Goal: Information Seeking & Learning: Learn about a topic

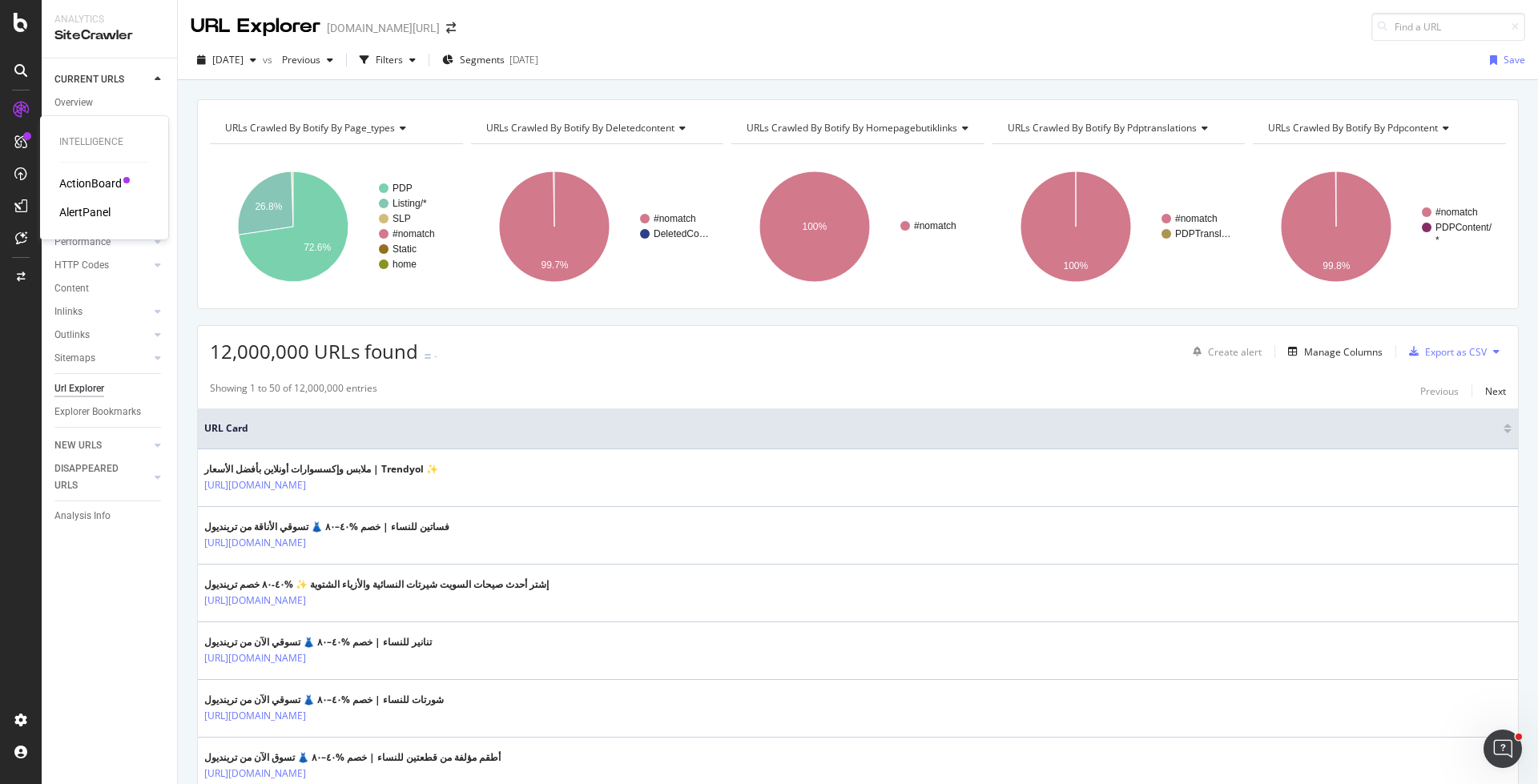
click at [103, 189] on div "ActionBoard" at bounding box center [90, 183] width 62 height 16
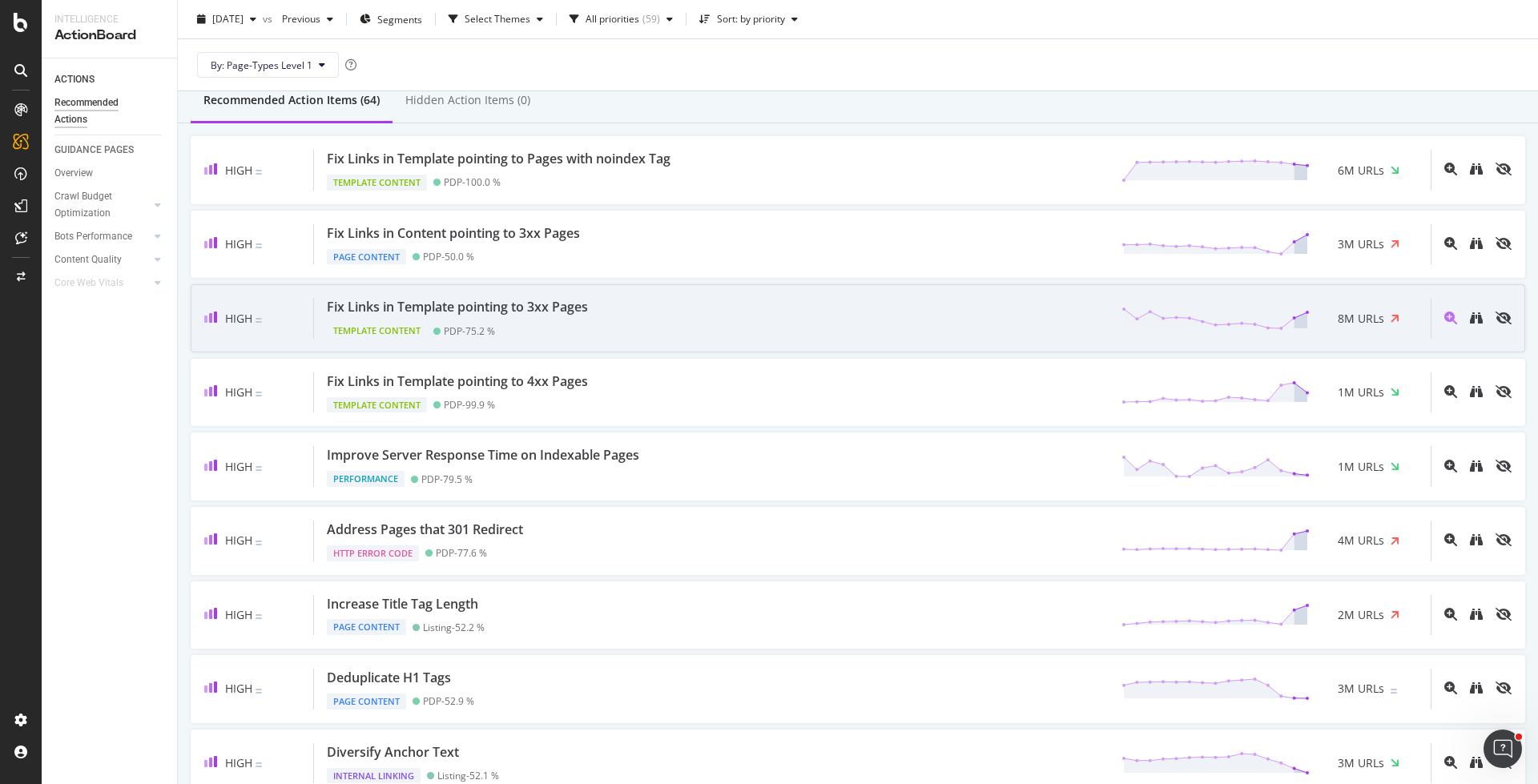
scroll to position [81, 0]
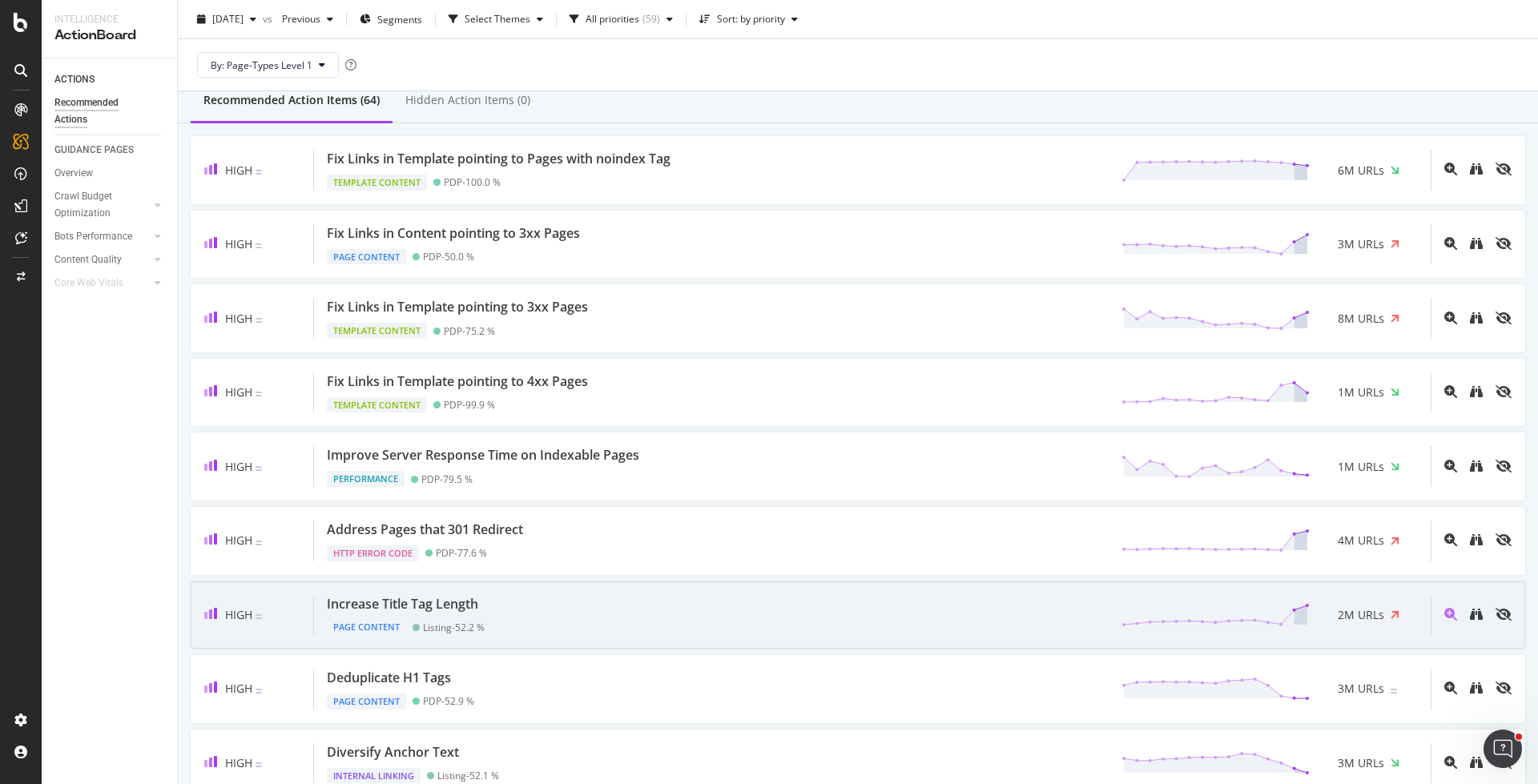
click at [704, 597] on div "Increase Title Tag Length Page Content Listing - 52.2 % 2M URLs" at bounding box center [872, 614] width 1116 height 41
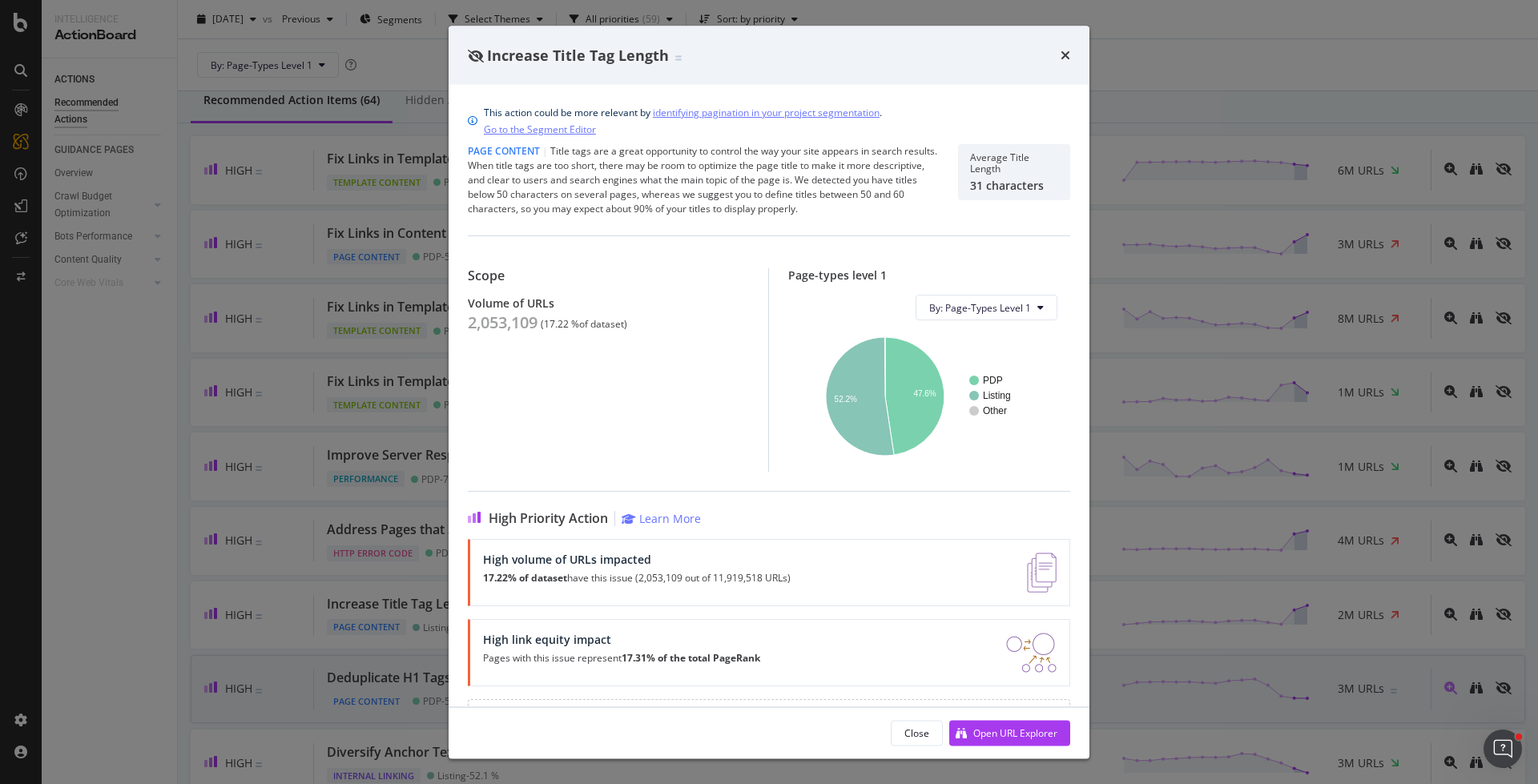
drag, startPoint x: 337, startPoint y: 539, endPoint x: 362, endPoint y: 652, distance: 115.7
click at [337, 538] on div "Increase Title Tag Length This action could be more relevant by identifying pag…" at bounding box center [769, 392] width 1538 height 784
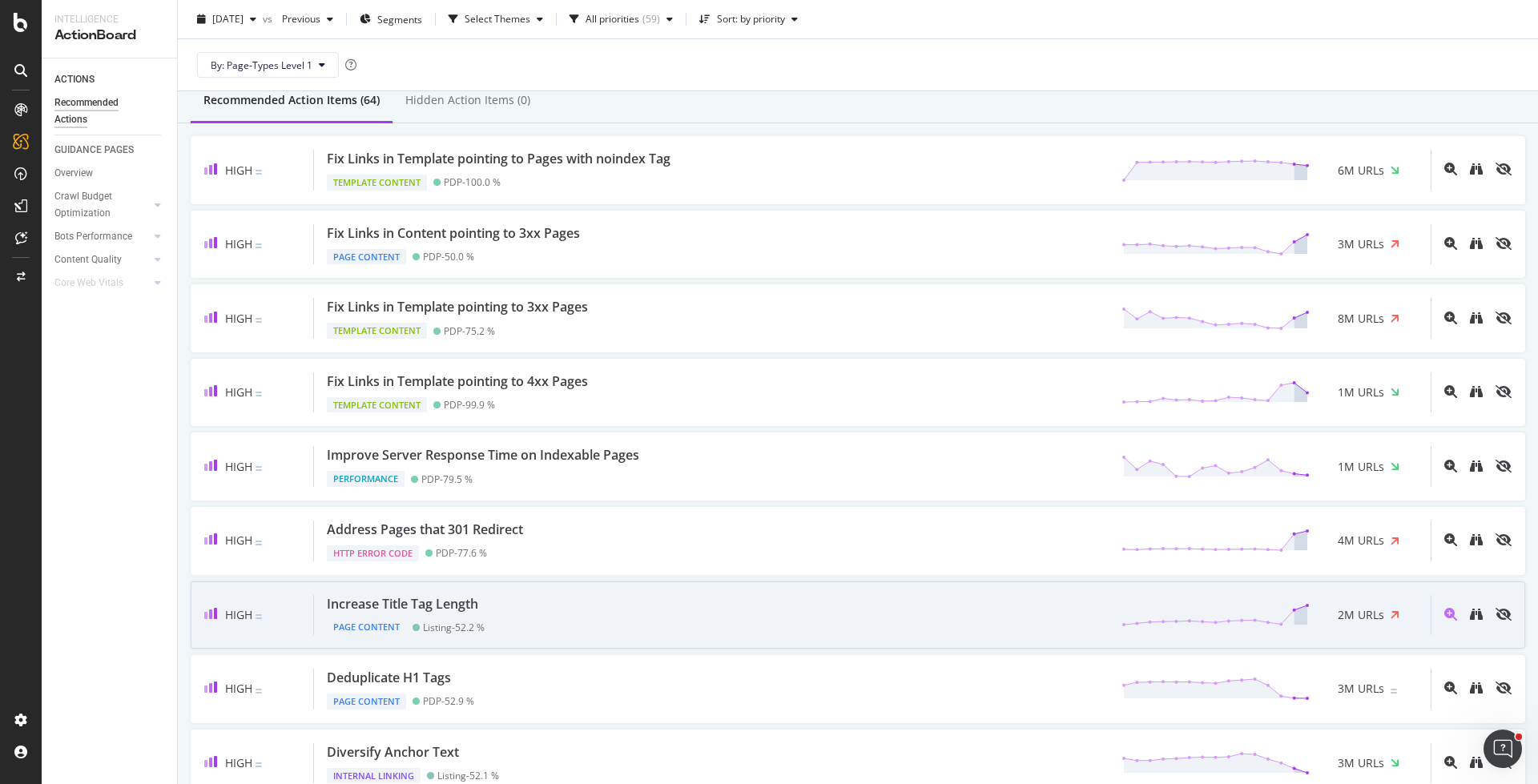
click at [367, 594] on div "Increase Title Tag Length" at bounding box center [403, 604] width 152 height 18
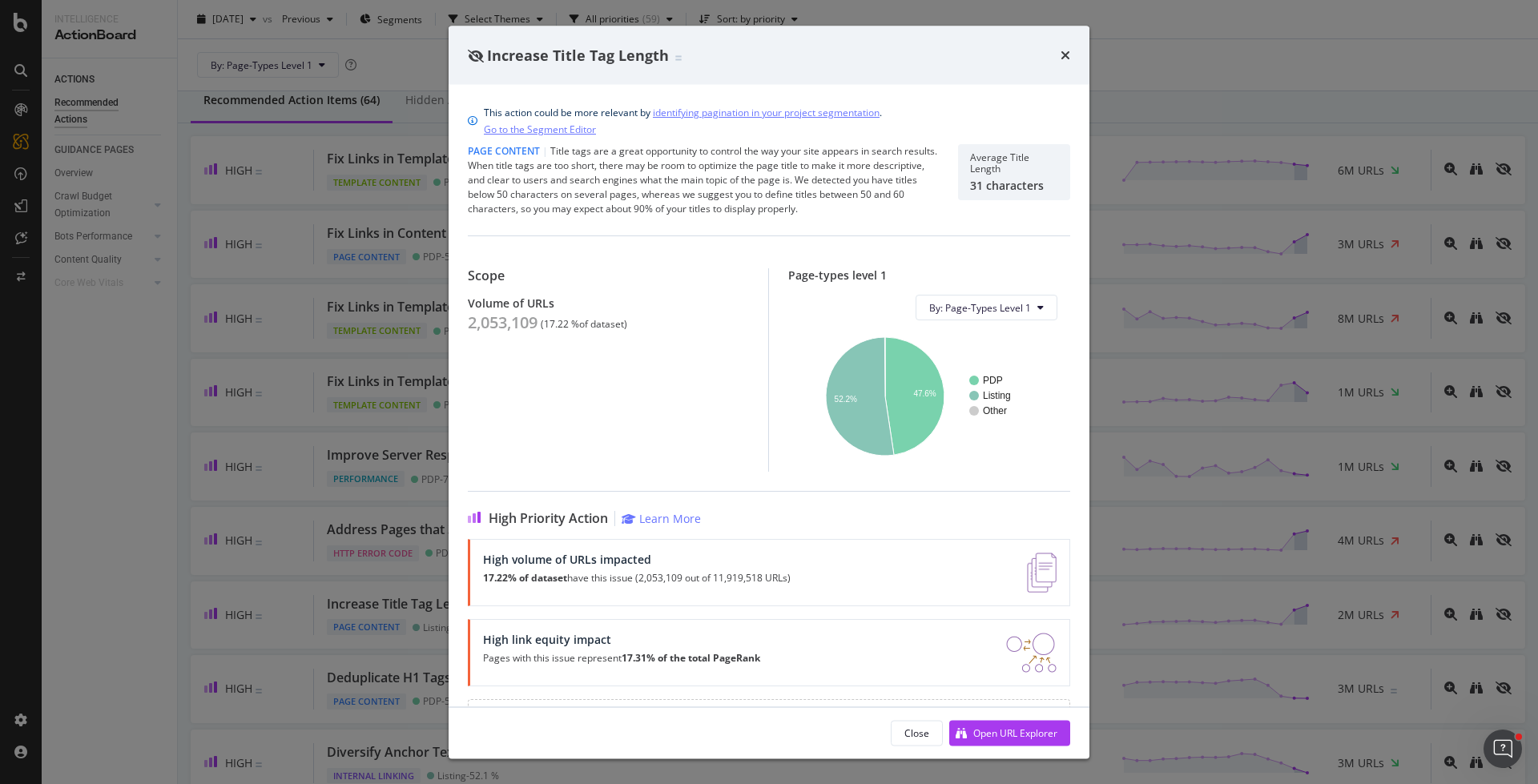
click at [1334, 602] on div "Increase Title Tag Length This action could be more relevant by identifying pag…" at bounding box center [769, 392] width 1538 height 784
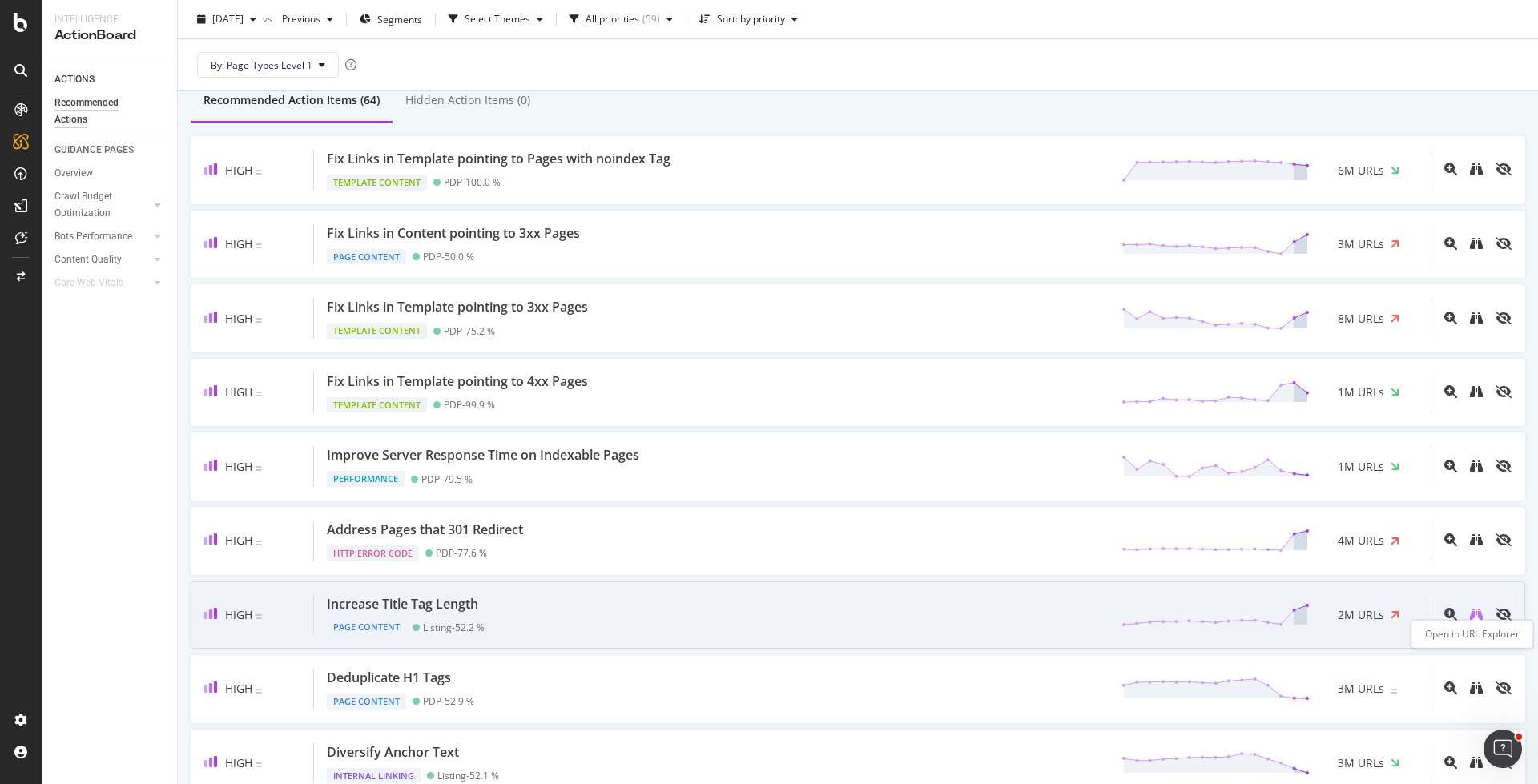
click at [1476, 608] on icon "binoculars" at bounding box center [1475, 613] width 12 height 12
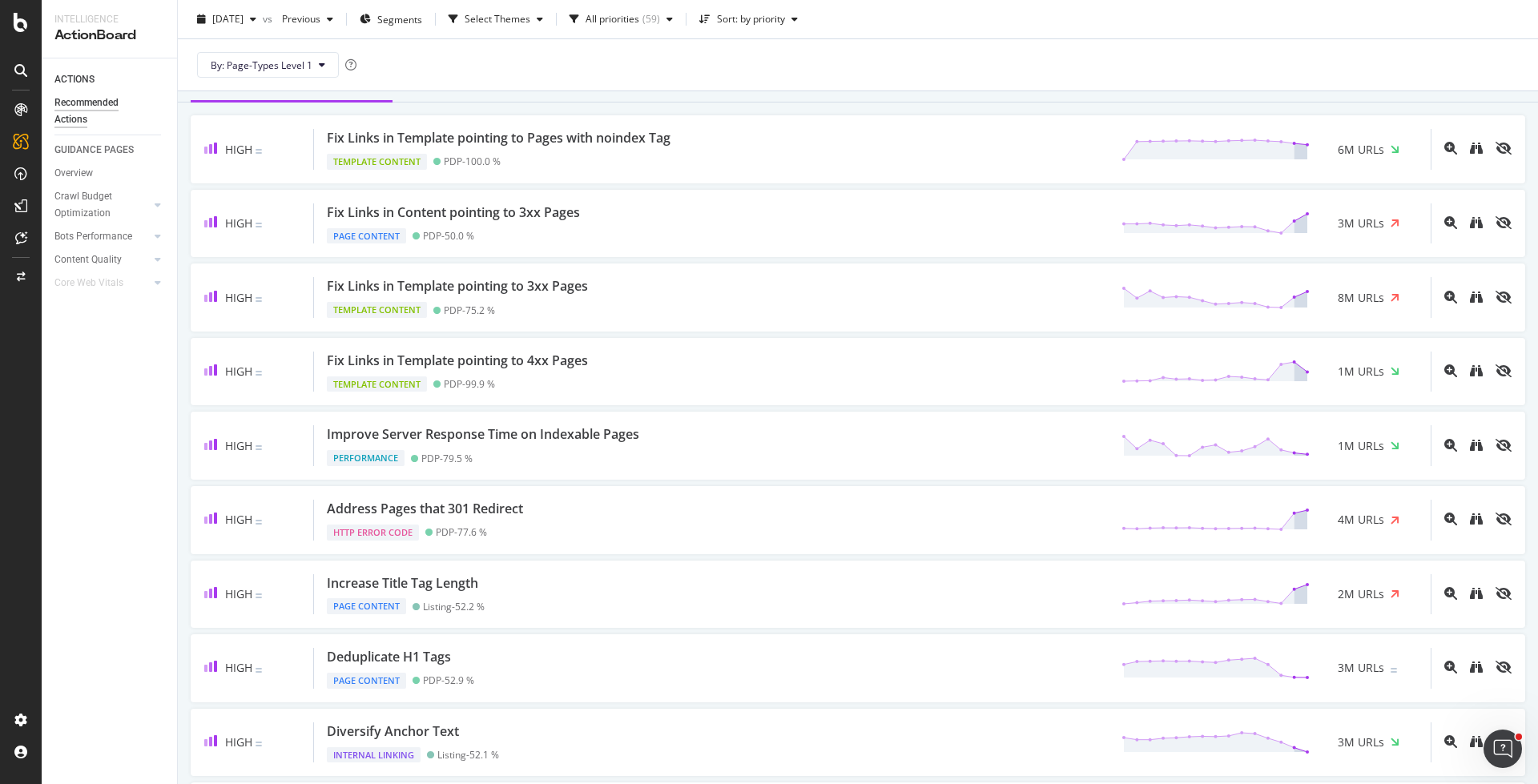
scroll to position [483, 0]
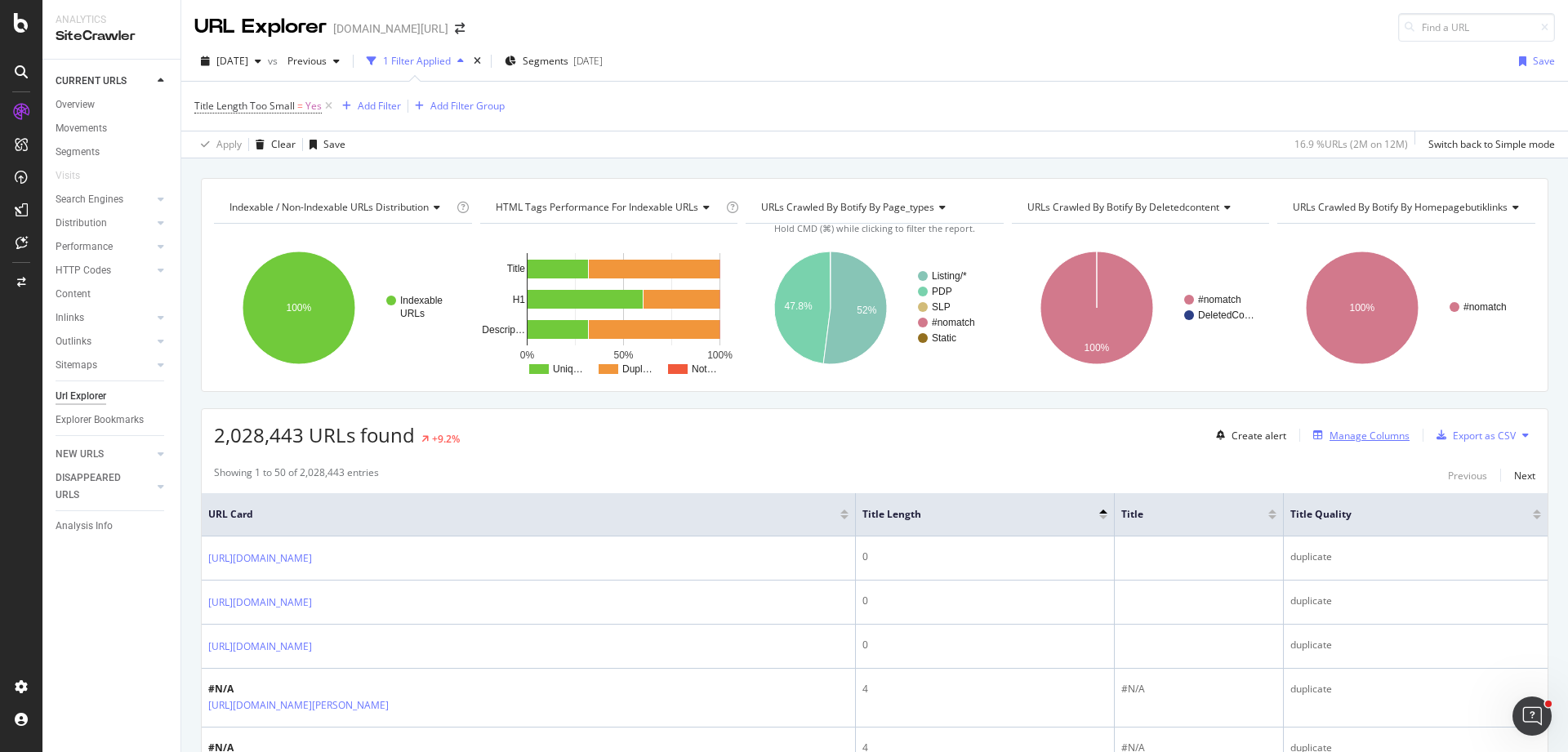
click at [1341, 438] on div "Manage Columns" at bounding box center [1369, 436] width 80 height 14
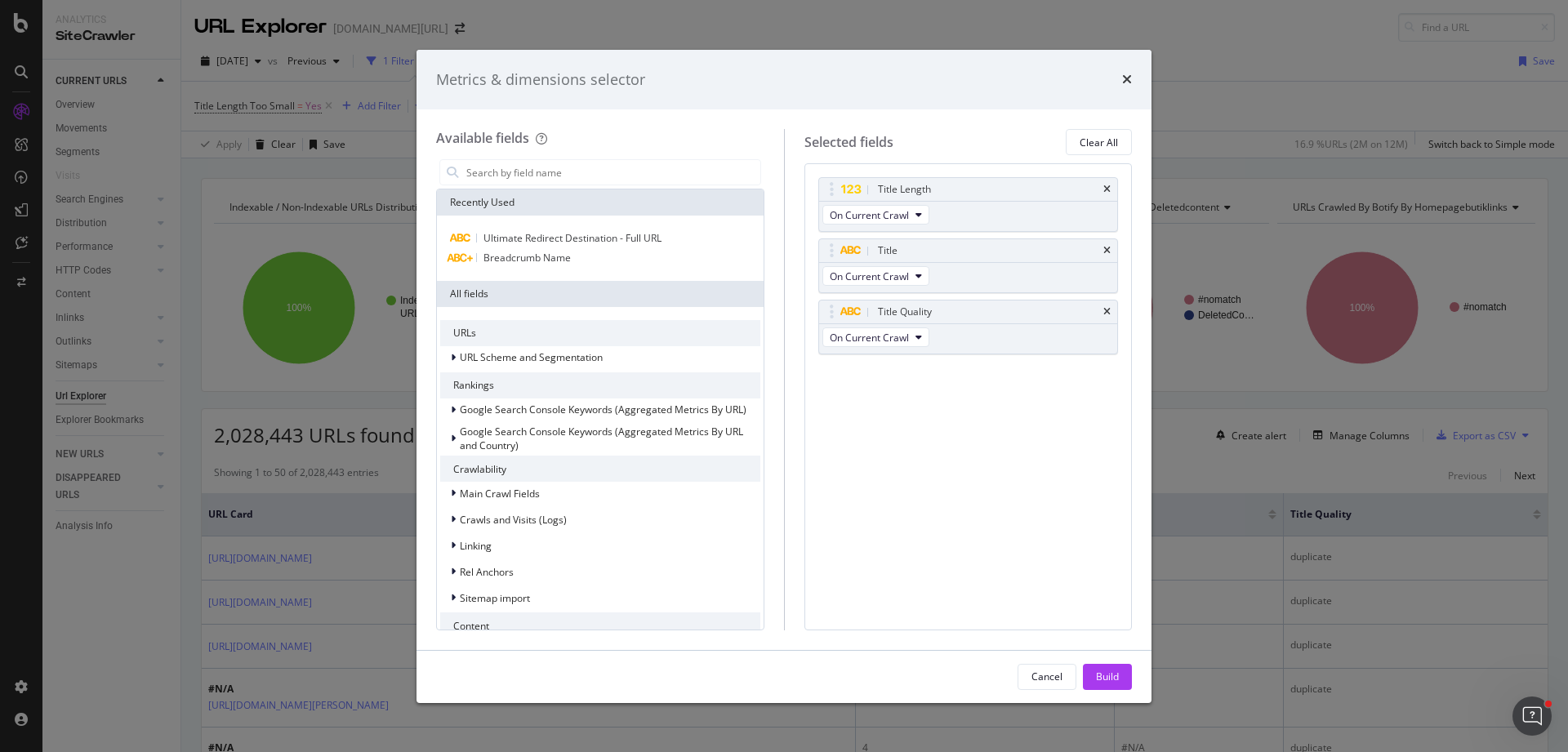
click at [282, 283] on div "Metrics & dimensions selector Available fields Recently Used Ultimate Redirect …" at bounding box center [784, 376] width 1568 height 752
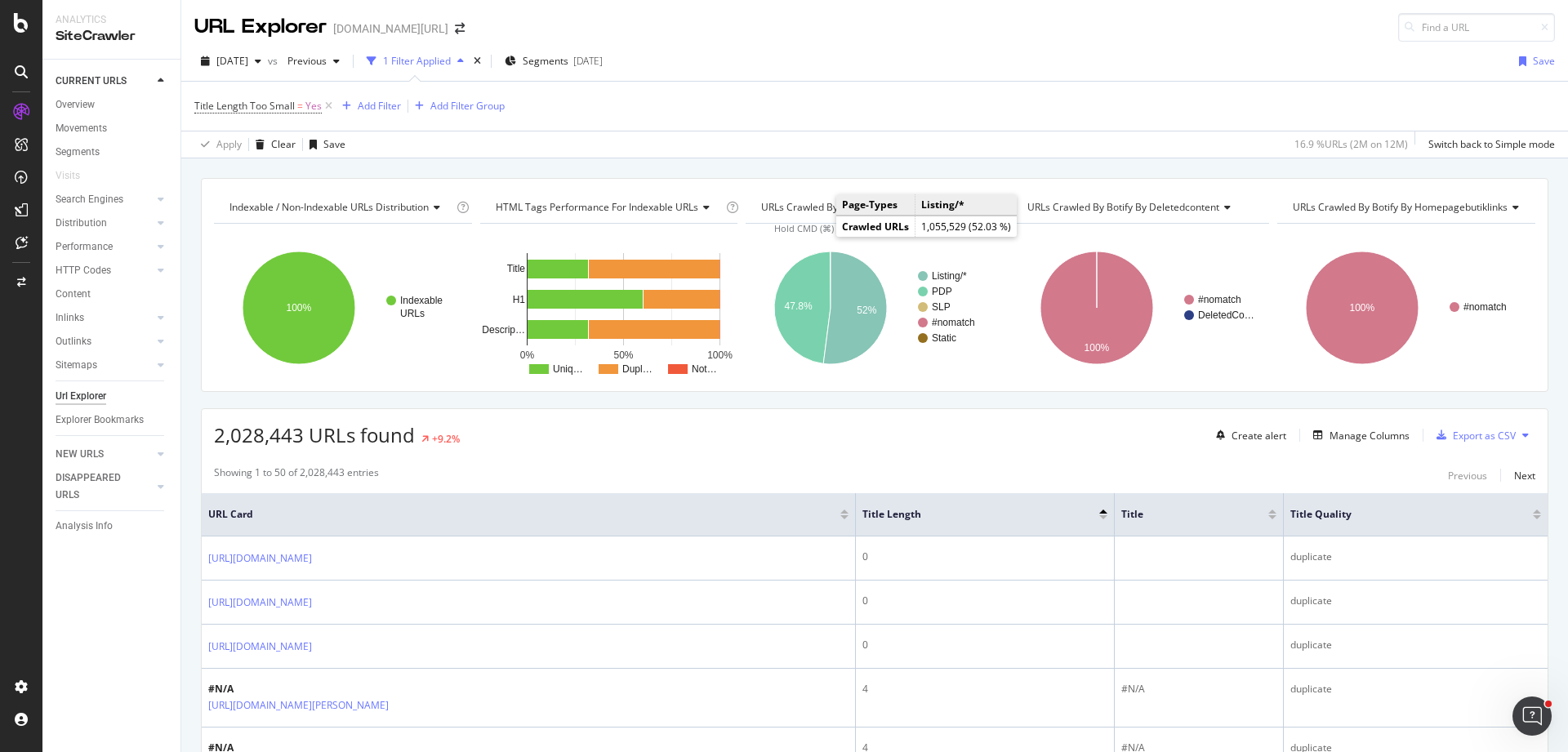
click at [1365, 438] on div "Manage Columns" at bounding box center [1369, 436] width 80 height 14
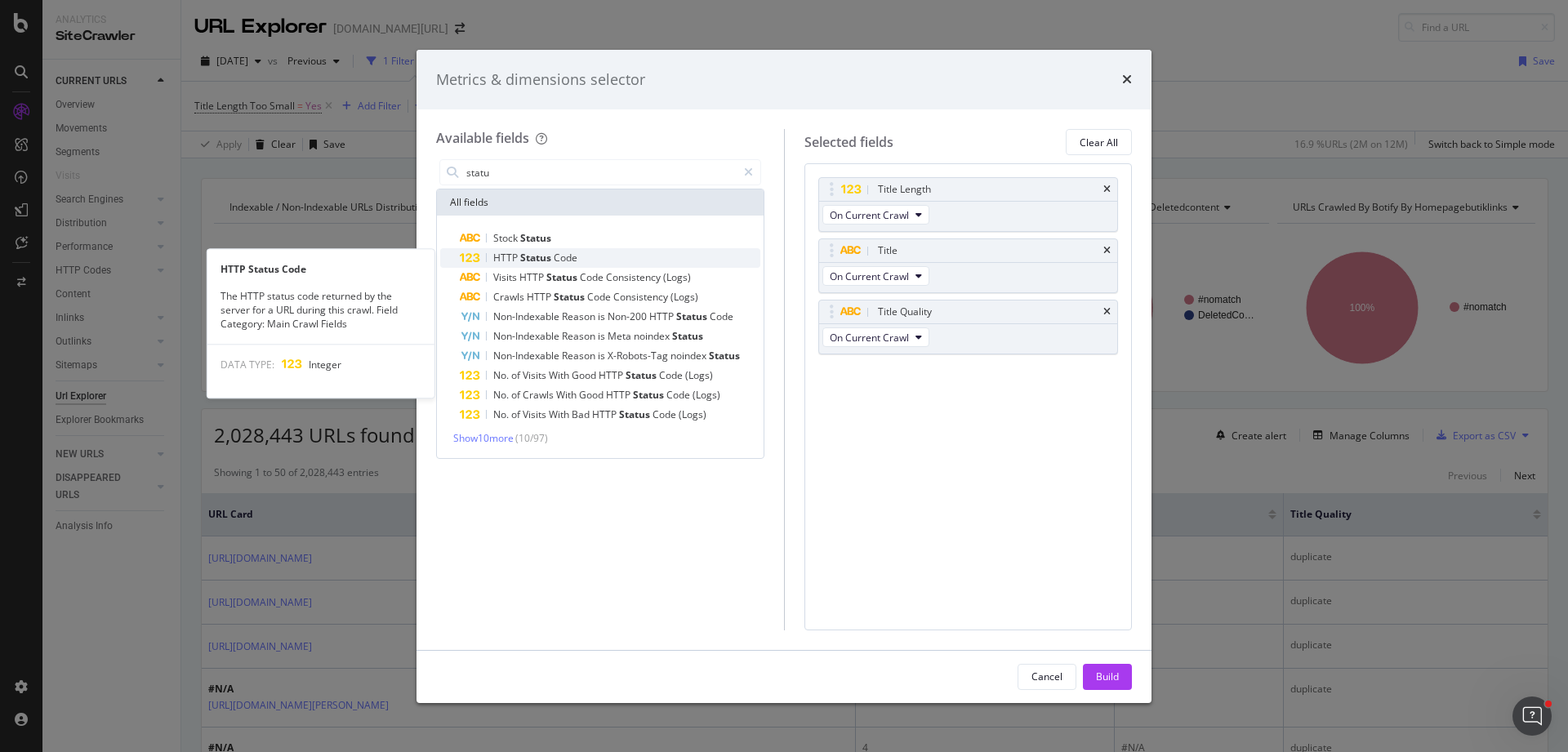
type input "statu"
click at [520, 252] on span "Status" at bounding box center [537, 257] width 34 height 14
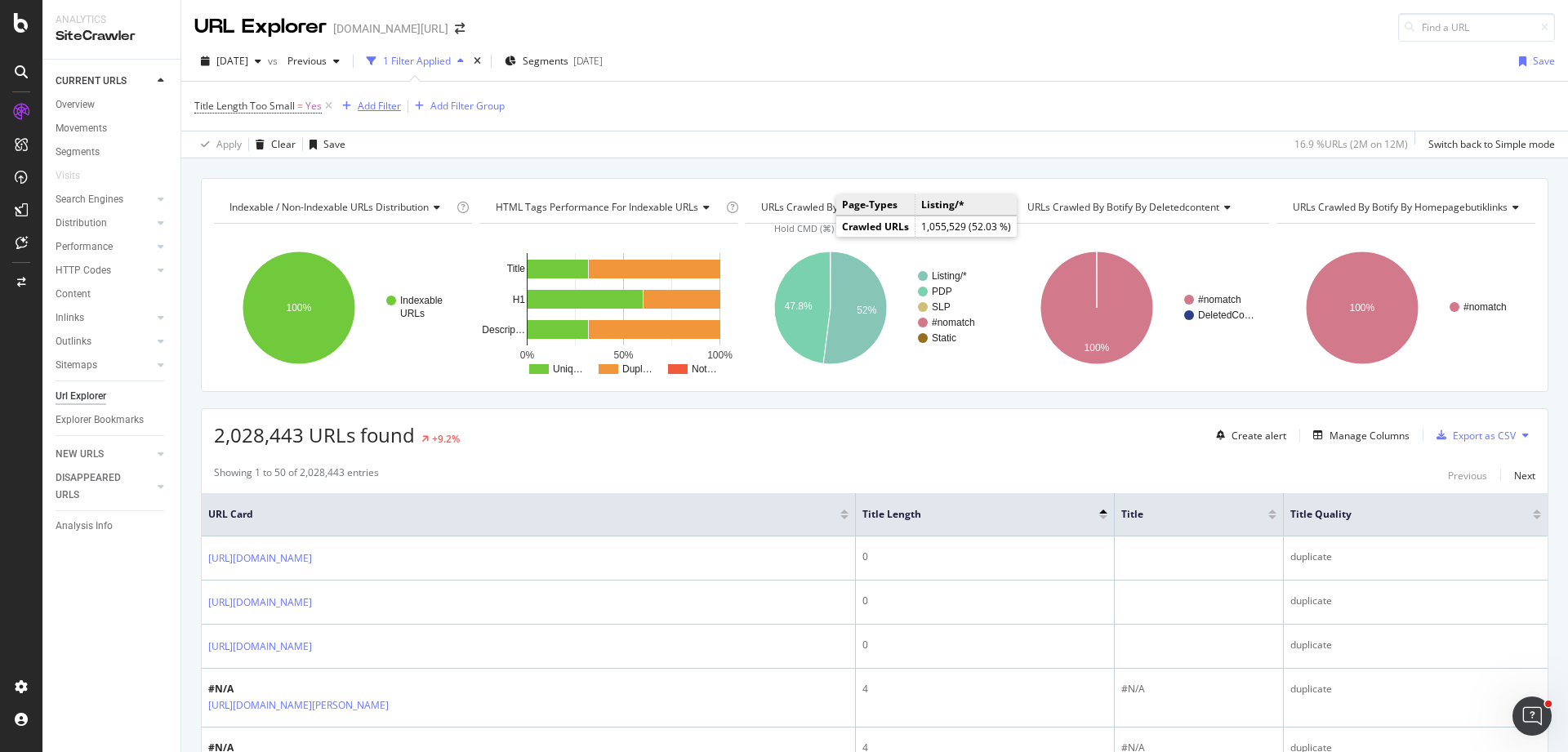
click at [377, 109] on div "Add Filter" at bounding box center [379, 105] width 43 height 14
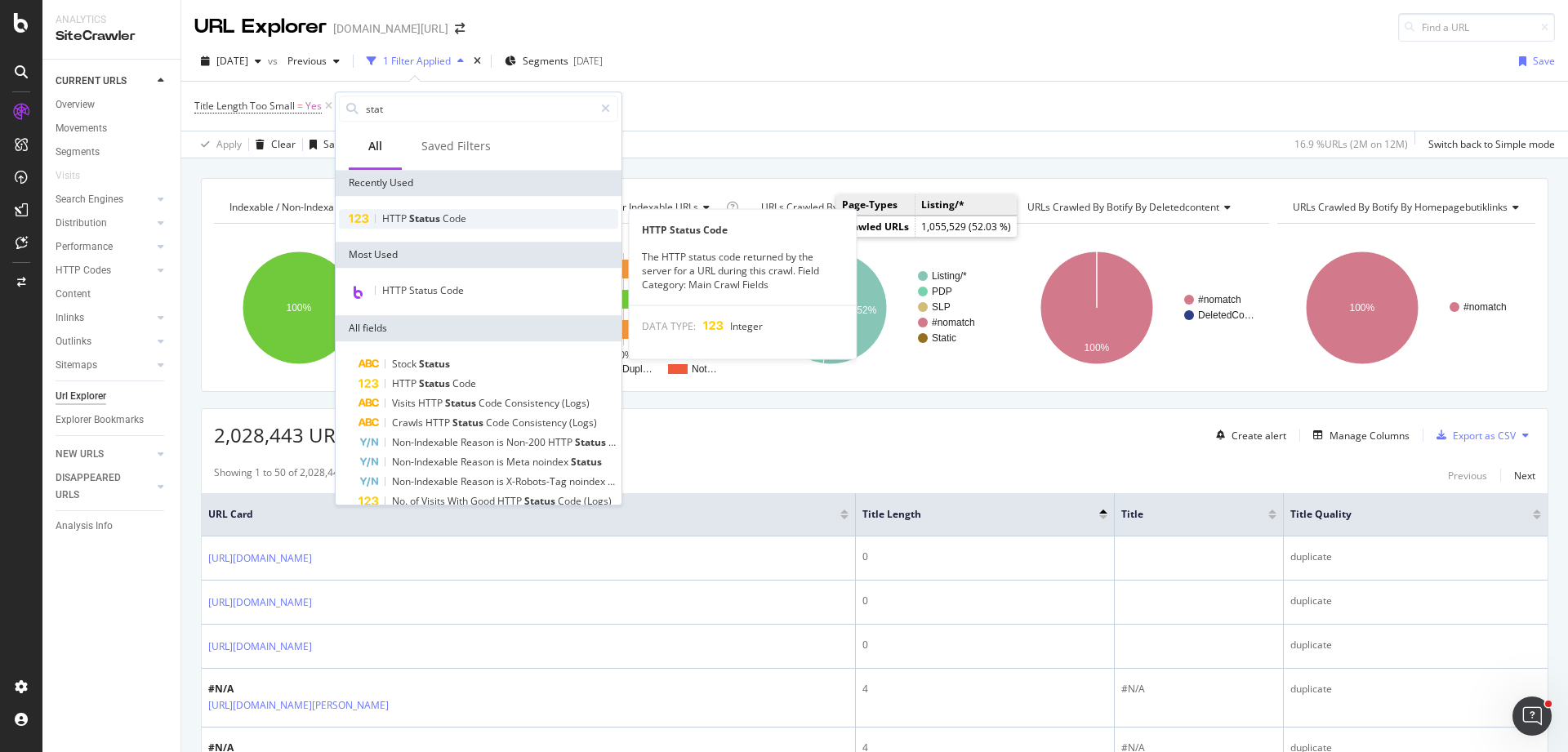
type input "stat"
click at [456, 224] on span "Code" at bounding box center [454, 218] width 24 height 14
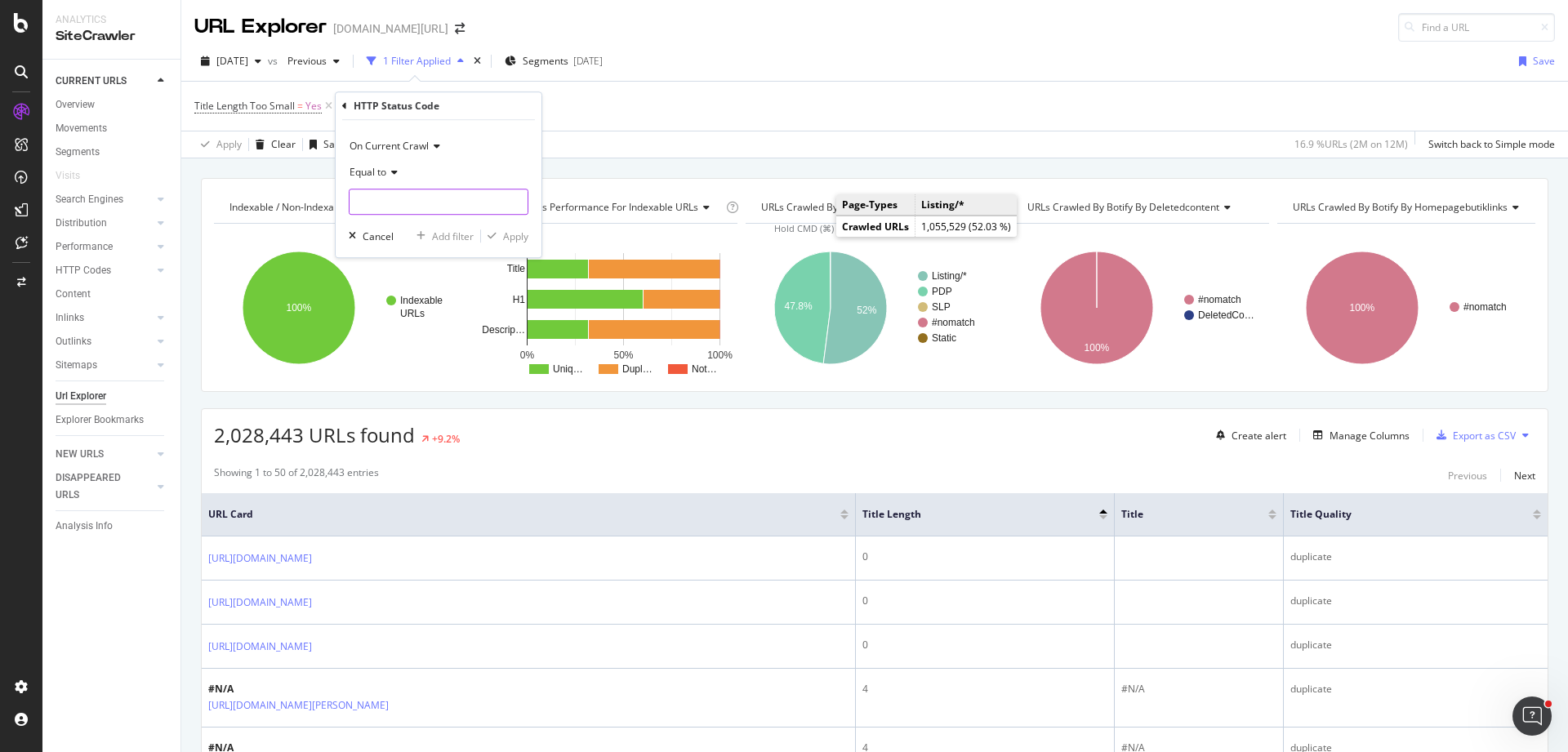
click at [405, 197] on input "number" at bounding box center [438, 201] width 180 height 26
type input "200"
click at [492, 177] on div "Equal to" at bounding box center [438, 172] width 180 height 26
click at [540, 192] on div "On Current Crawl Equal to Equal to Not Equal to Less than Less than or equal to…" at bounding box center [438, 188] width 206 height 137
click at [517, 238] on div "Apply" at bounding box center [516, 236] width 25 height 14
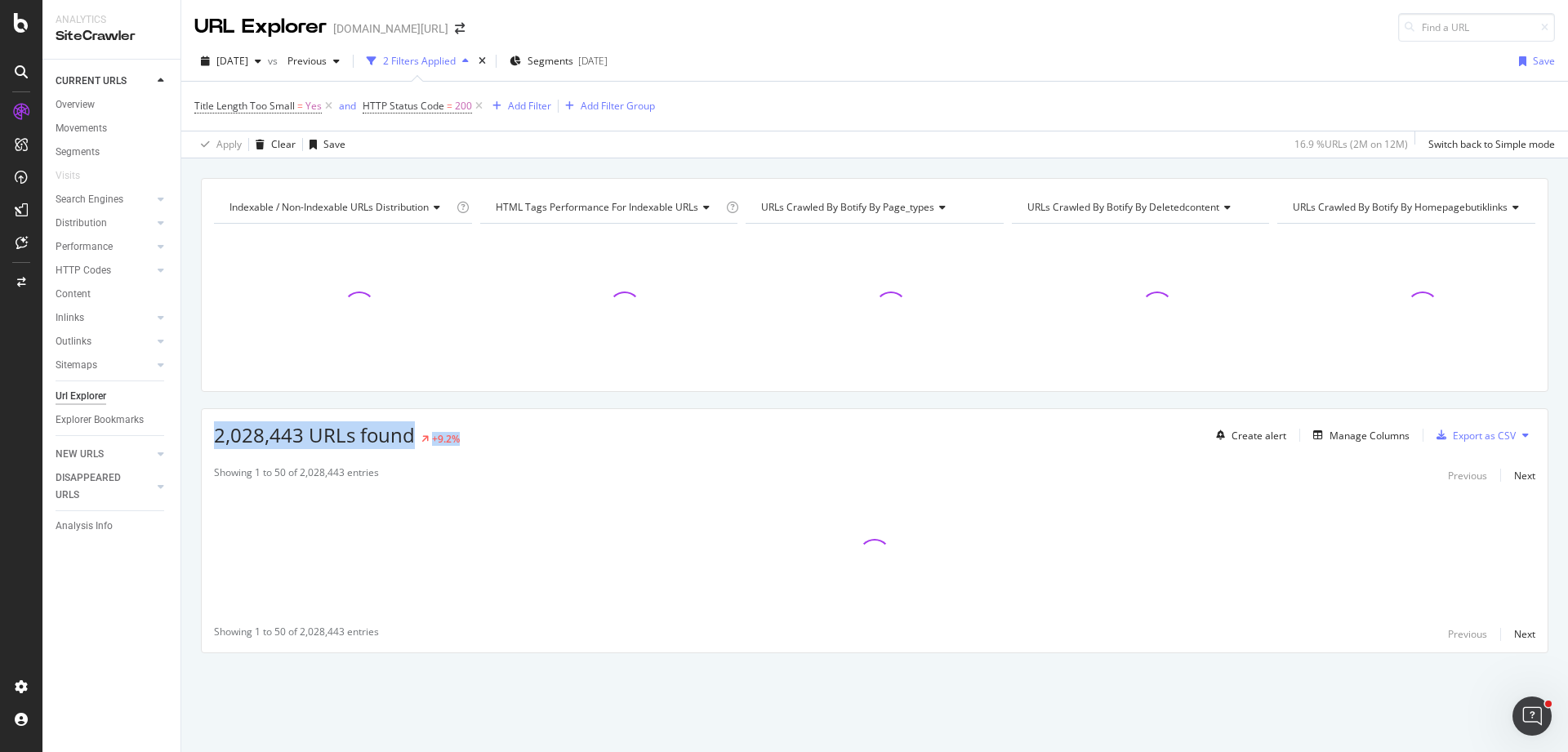
drag, startPoint x: 480, startPoint y: 436, endPoint x: 201, endPoint y: 433, distance: 279.0
click at [202, 433] on div "2,028,443 URLs found +9.2% Create alert Manage Columns Export as CSV" at bounding box center [875, 428] width 1346 height 40
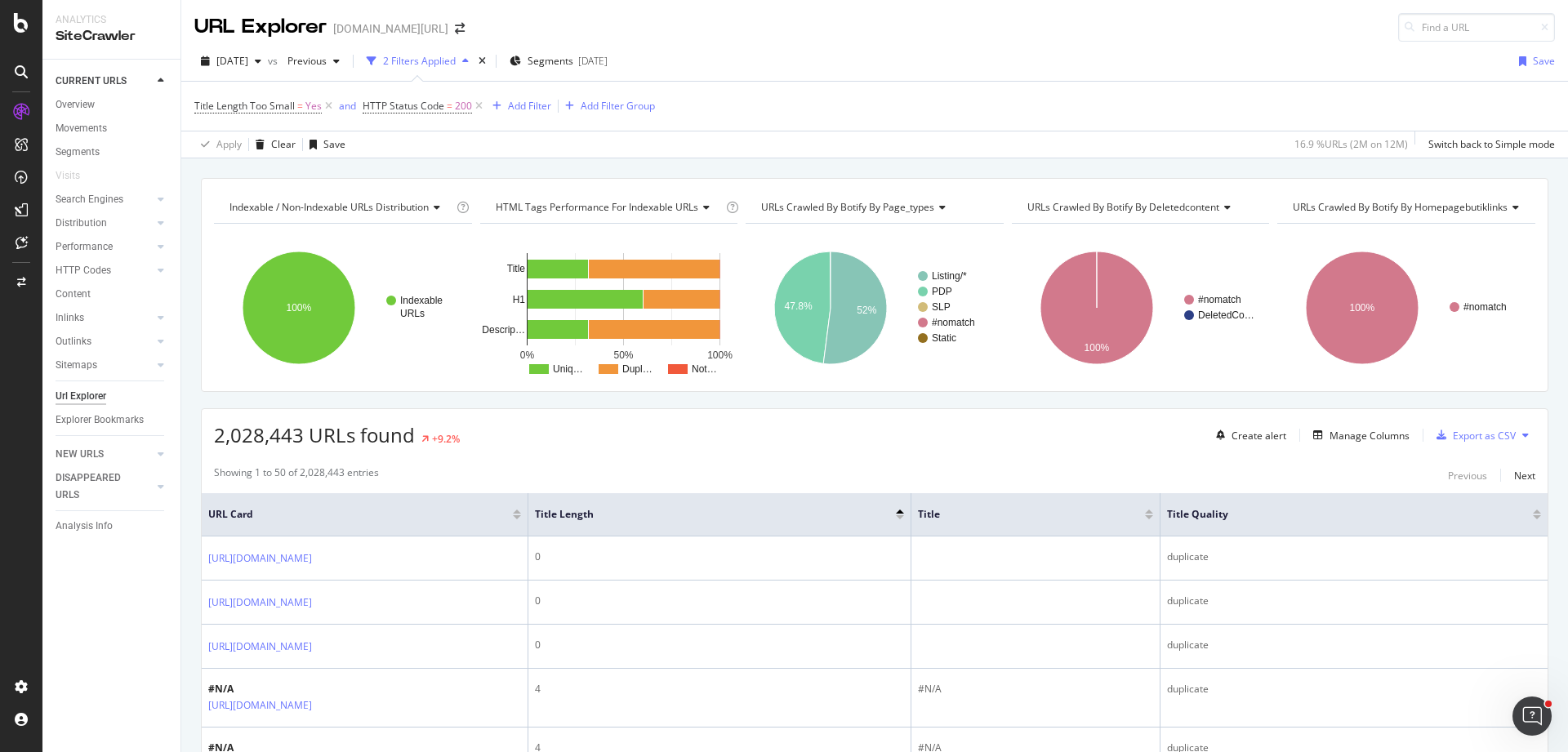
click at [583, 425] on div "2,028,443 URLs found +9.2% Create alert Manage Columns Export as CSV" at bounding box center [875, 428] width 1346 height 40
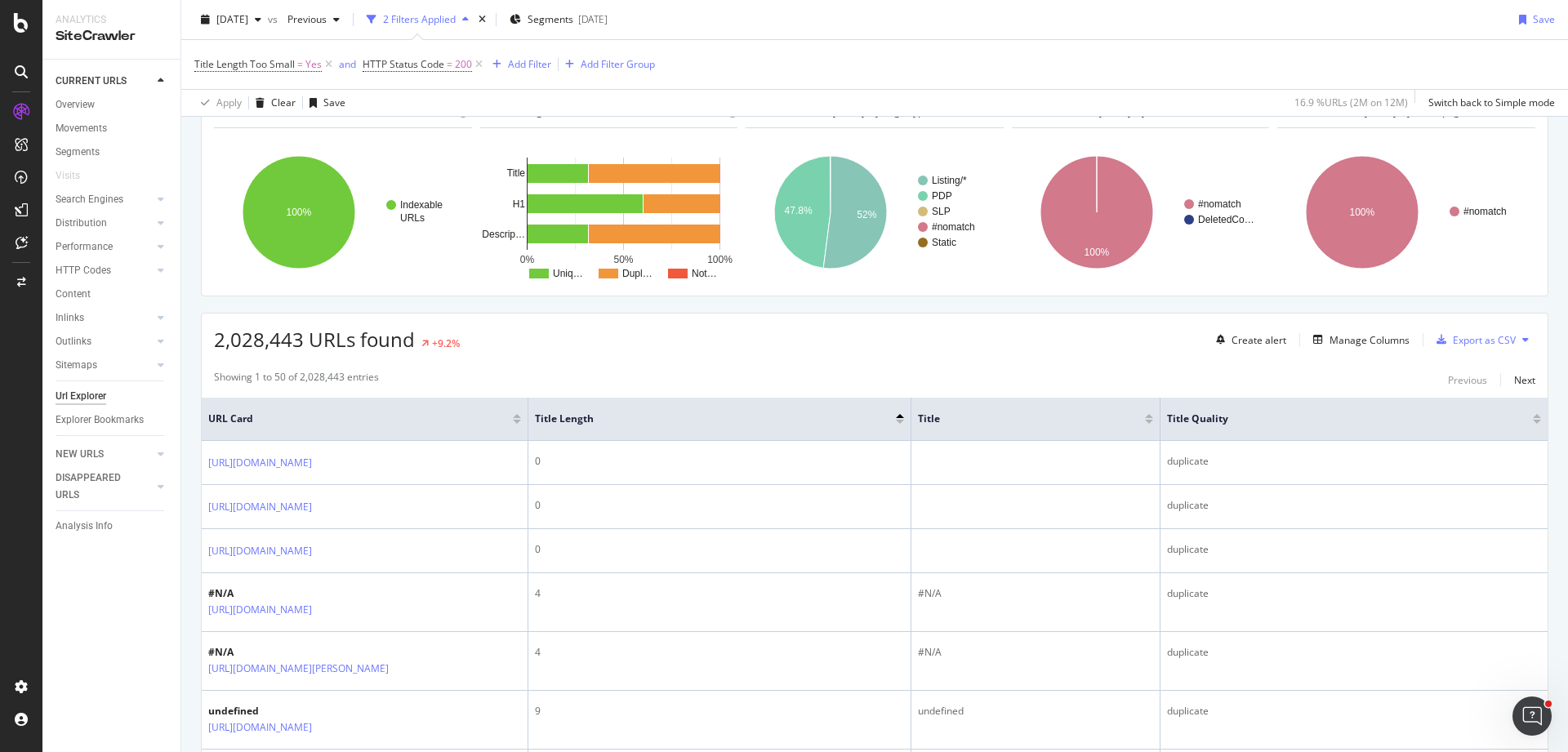
click at [582, 343] on div "2,028,443 URLs found +9.2% Create alert Manage Columns Export as CSV" at bounding box center [875, 333] width 1346 height 40
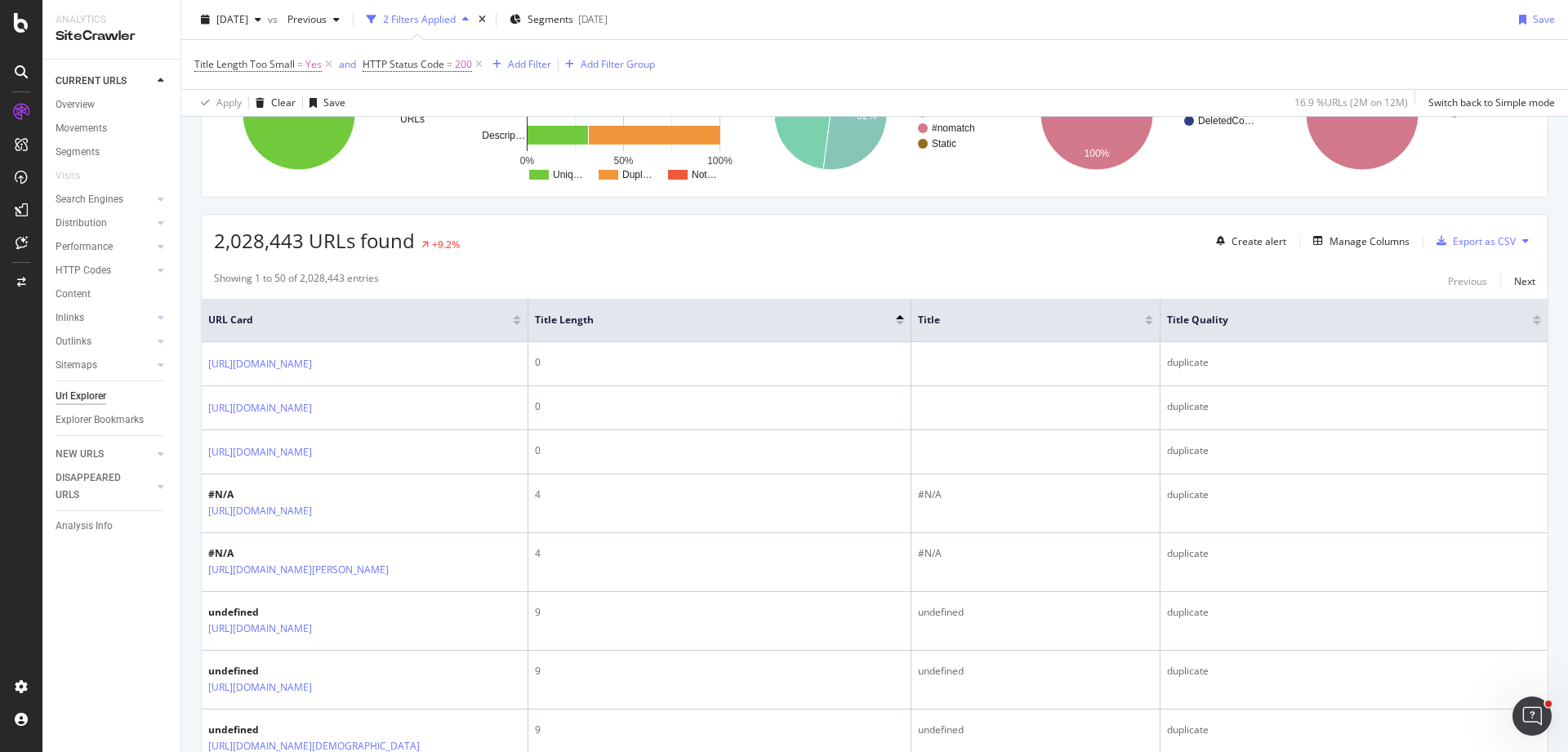
scroll to position [0, 0]
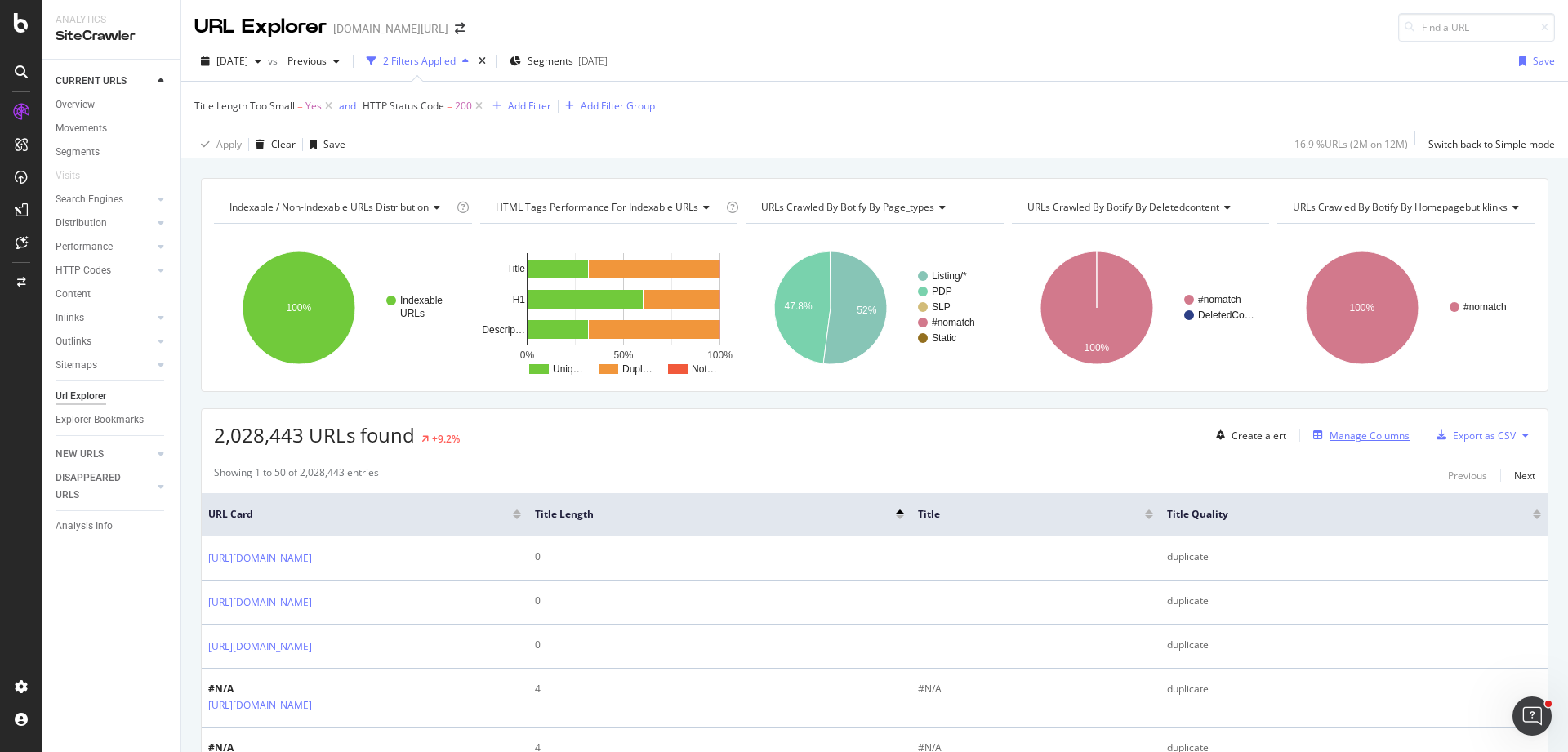
click at [1372, 429] on div "Manage Columns" at bounding box center [1369, 436] width 80 height 14
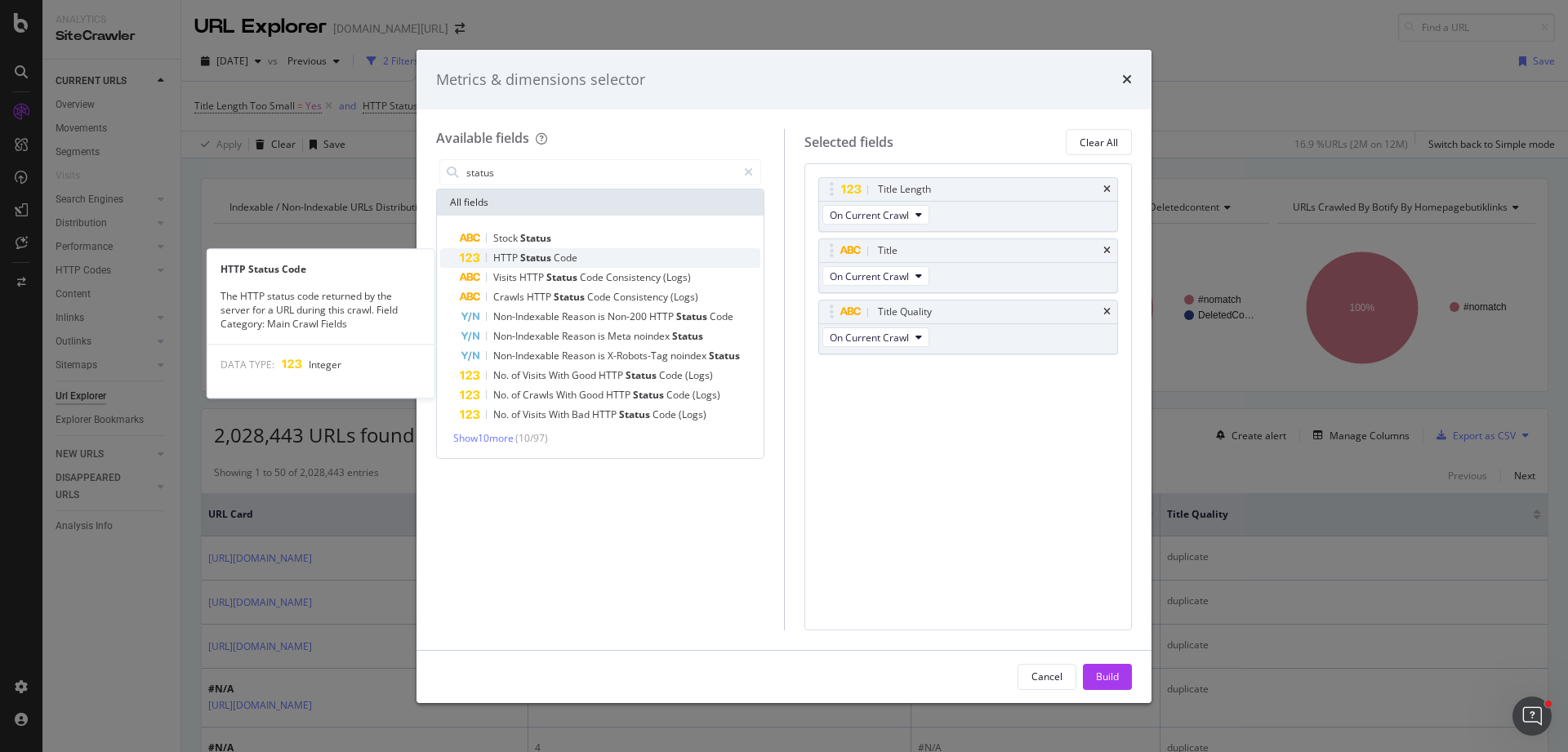
type input "status"
click at [575, 252] on span "Code" at bounding box center [566, 257] width 24 height 14
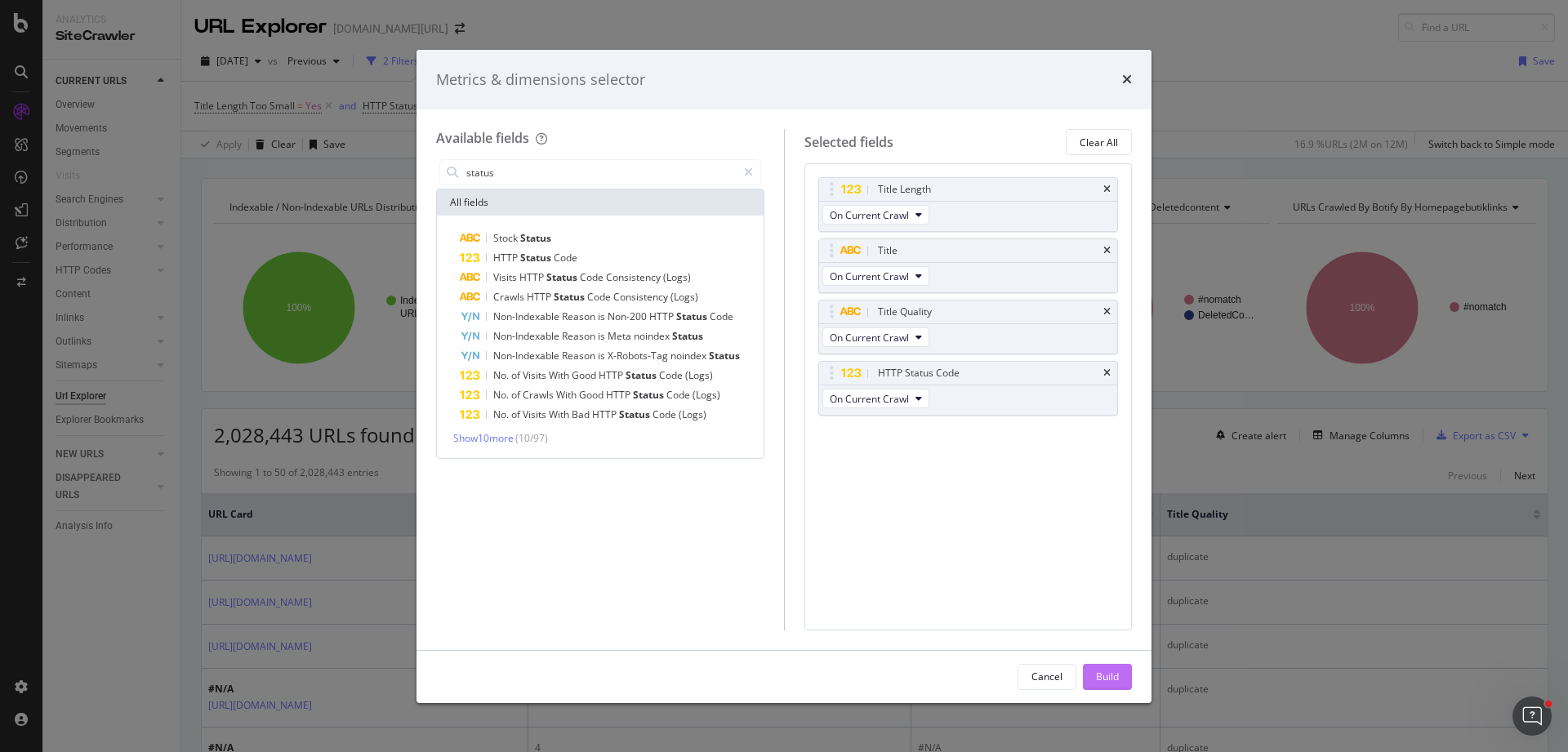
click at [1119, 668] on button "Build" at bounding box center [1107, 676] width 49 height 26
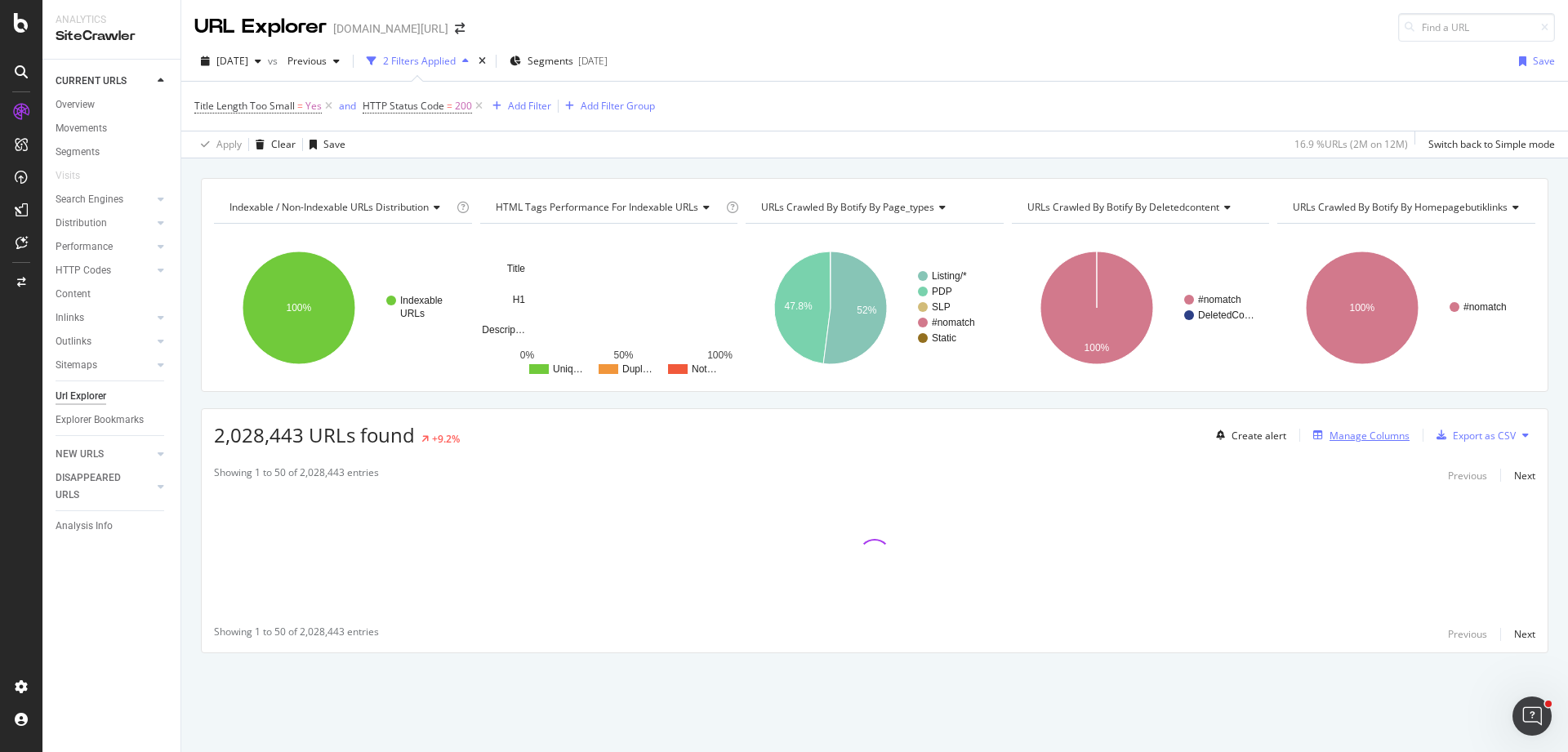
click at [1363, 429] on div "Manage Columns" at bounding box center [1369, 436] width 80 height 14
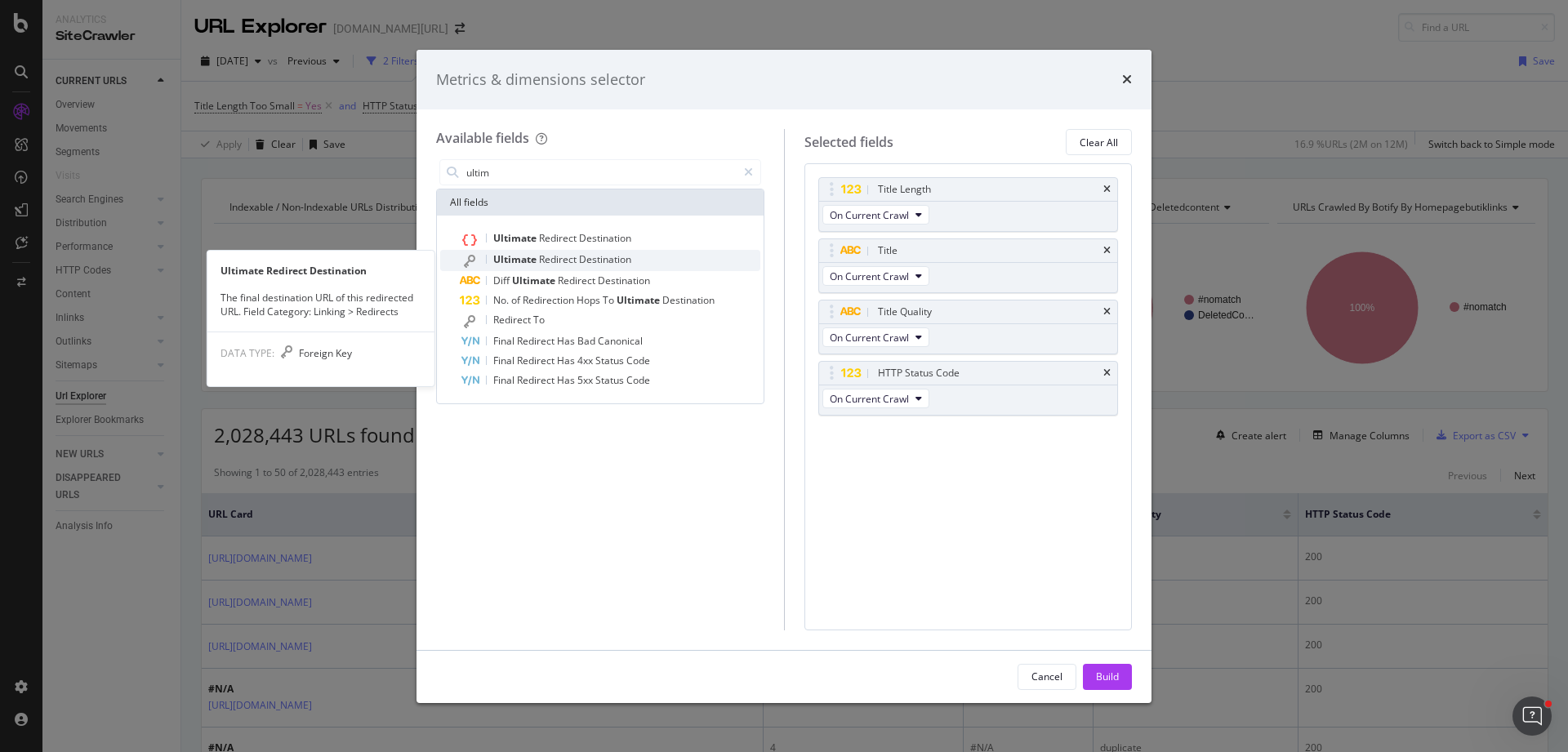
type input "ultim"
click at [568, 252] on div "Ultimate Redirect Destination" at bounding box center [610, 260] width 301 height 21
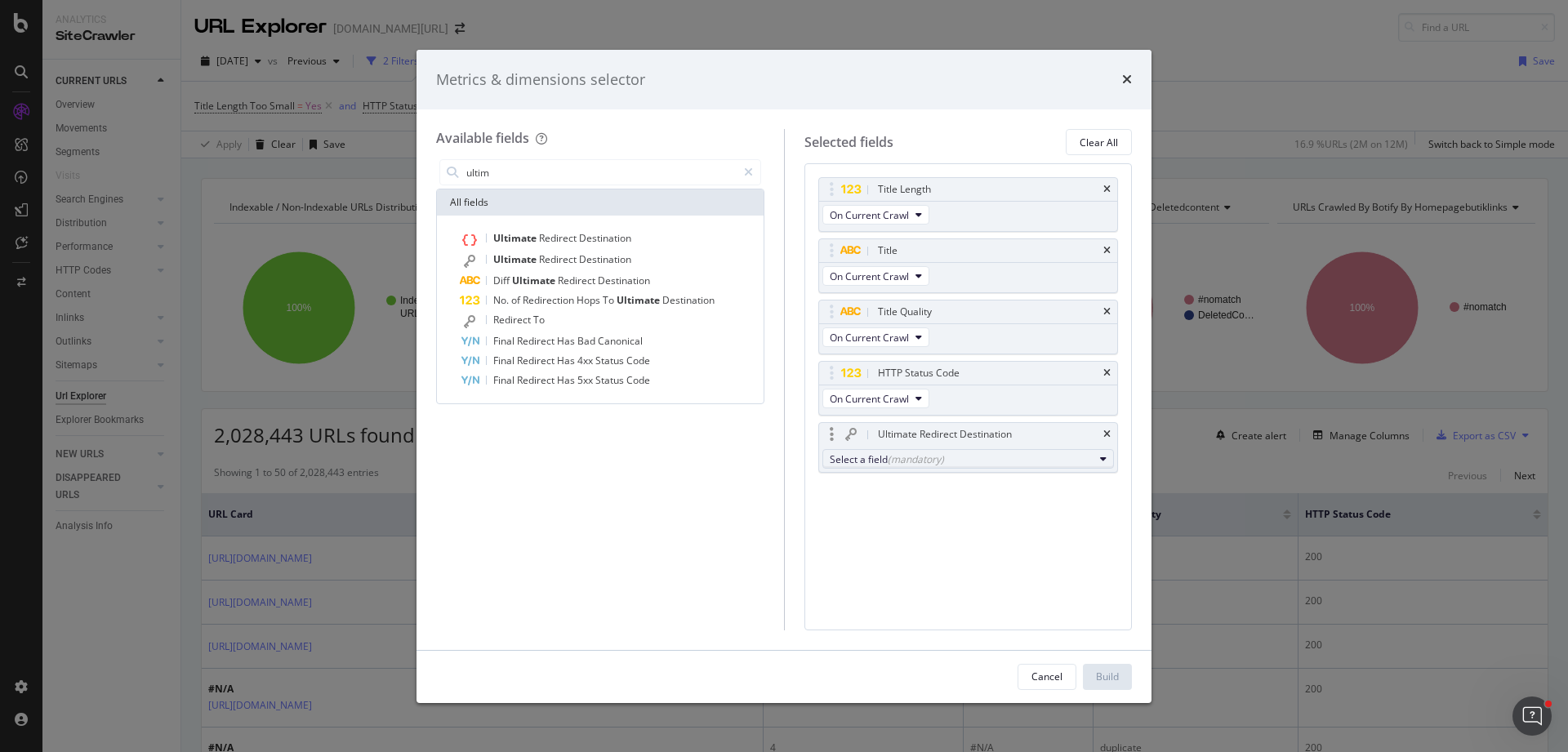
click at [942, 452] on div "Select a field (mandatory)" at bounding box center [961, 459] width 264 height 14
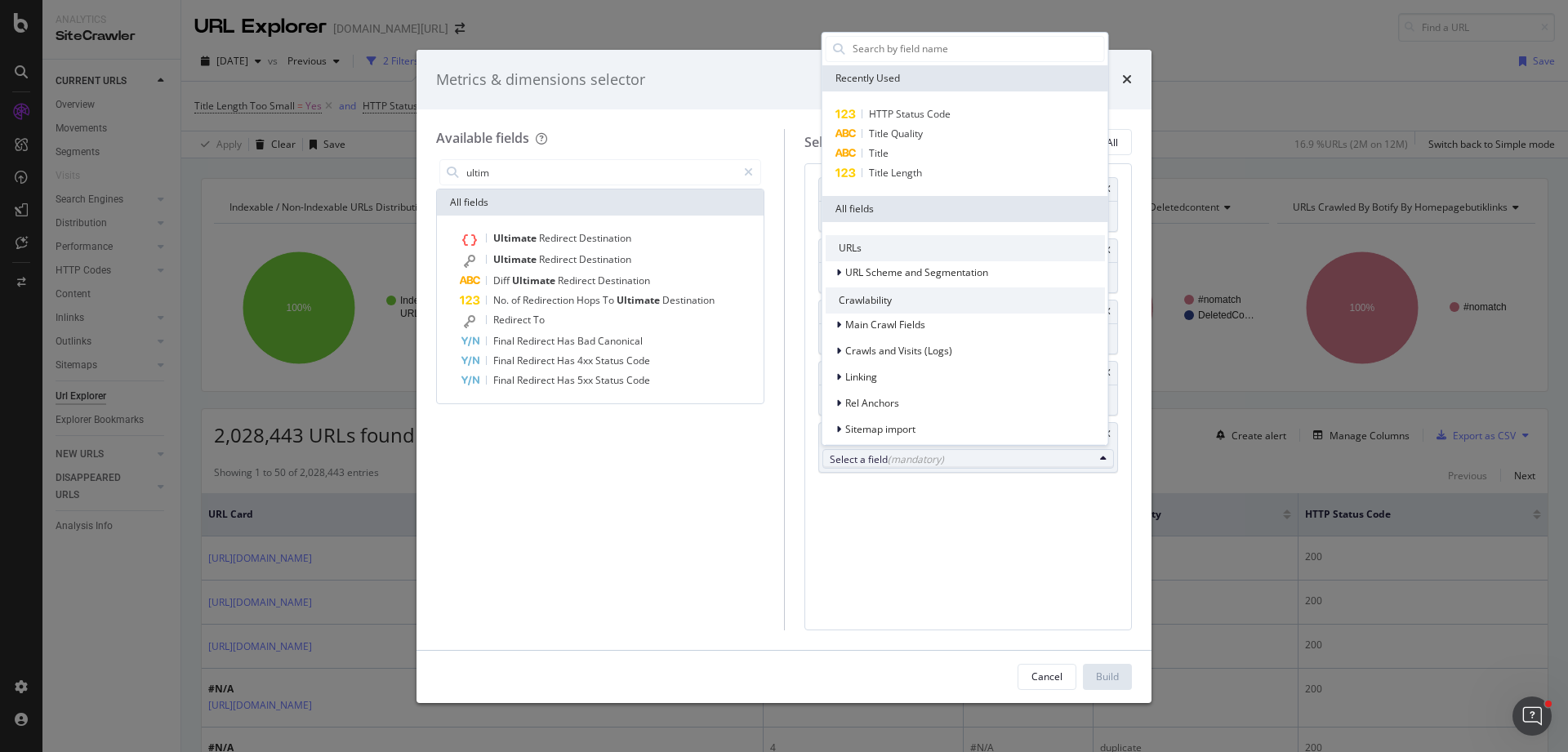
click at [906, 605] on div "Title Length On Current Crawl Title On Current Crawl Title Quality On Current C…" at bounding box center [968, 396] width 328 height 466
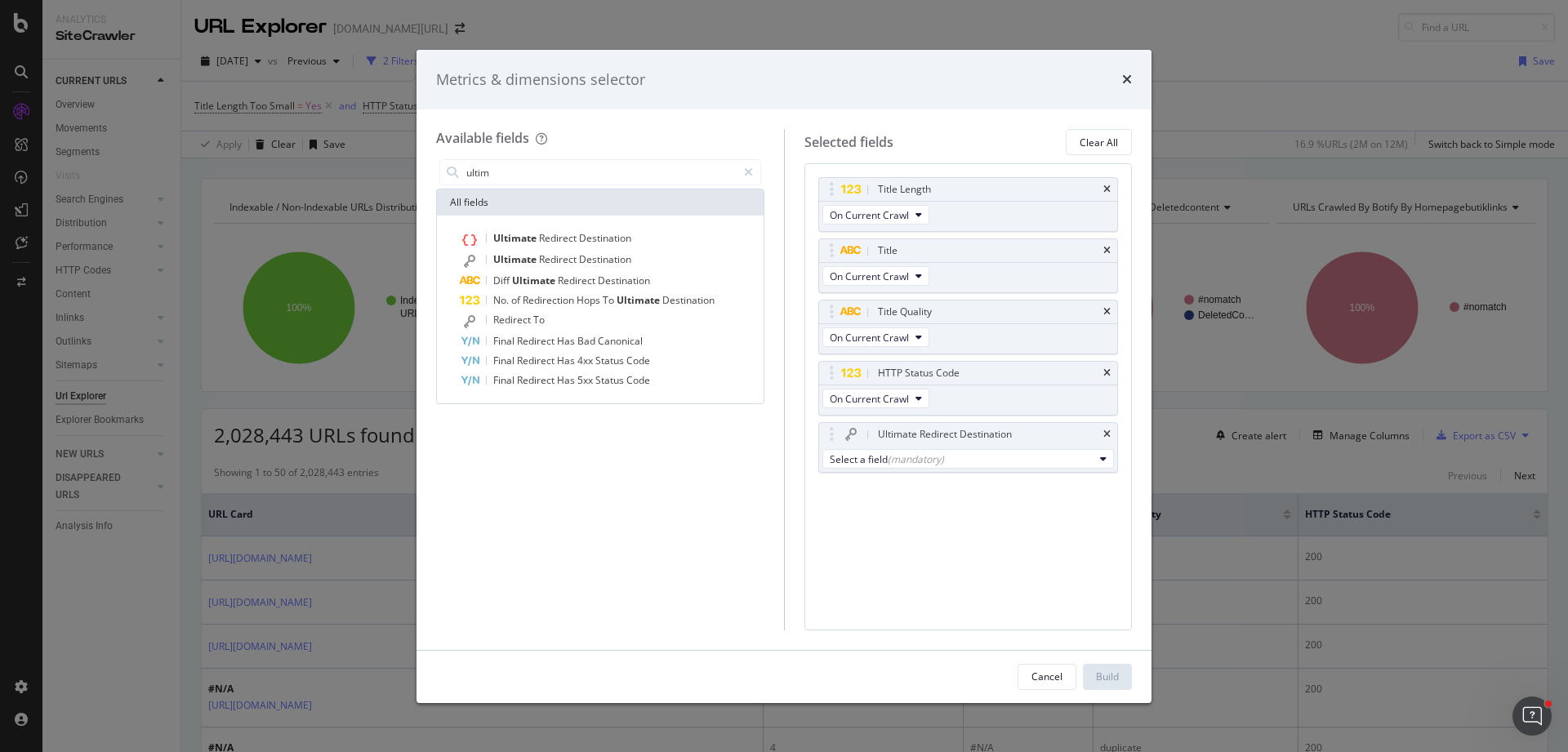
click at [1023, 662] on div "Cancel Build" at bounding box center [784, 677] width 735 height 52
click at [1032, 670] on div "Cancel" at bounding box center [1046, 676] width 31 height 14
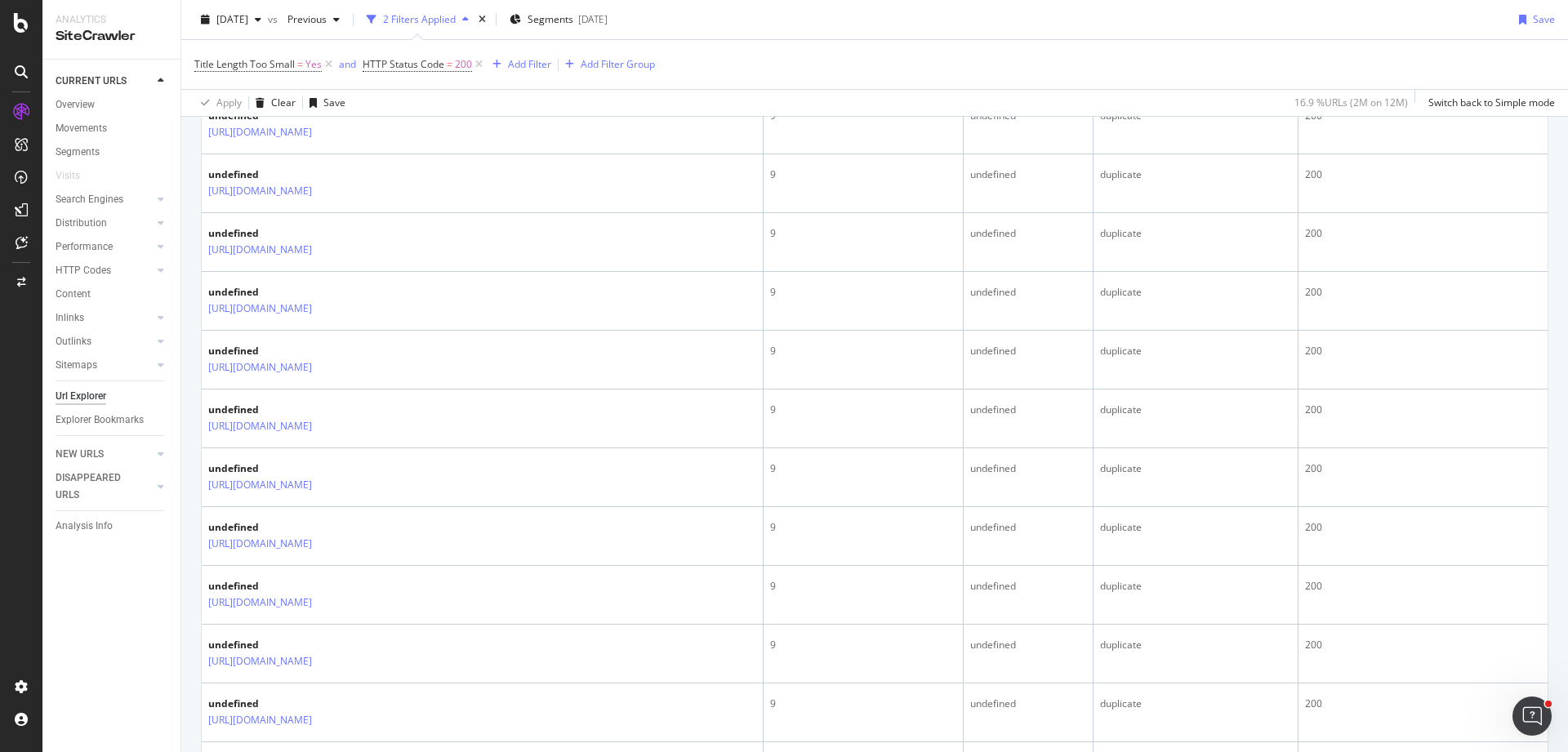
scroll to position [1498, 0]
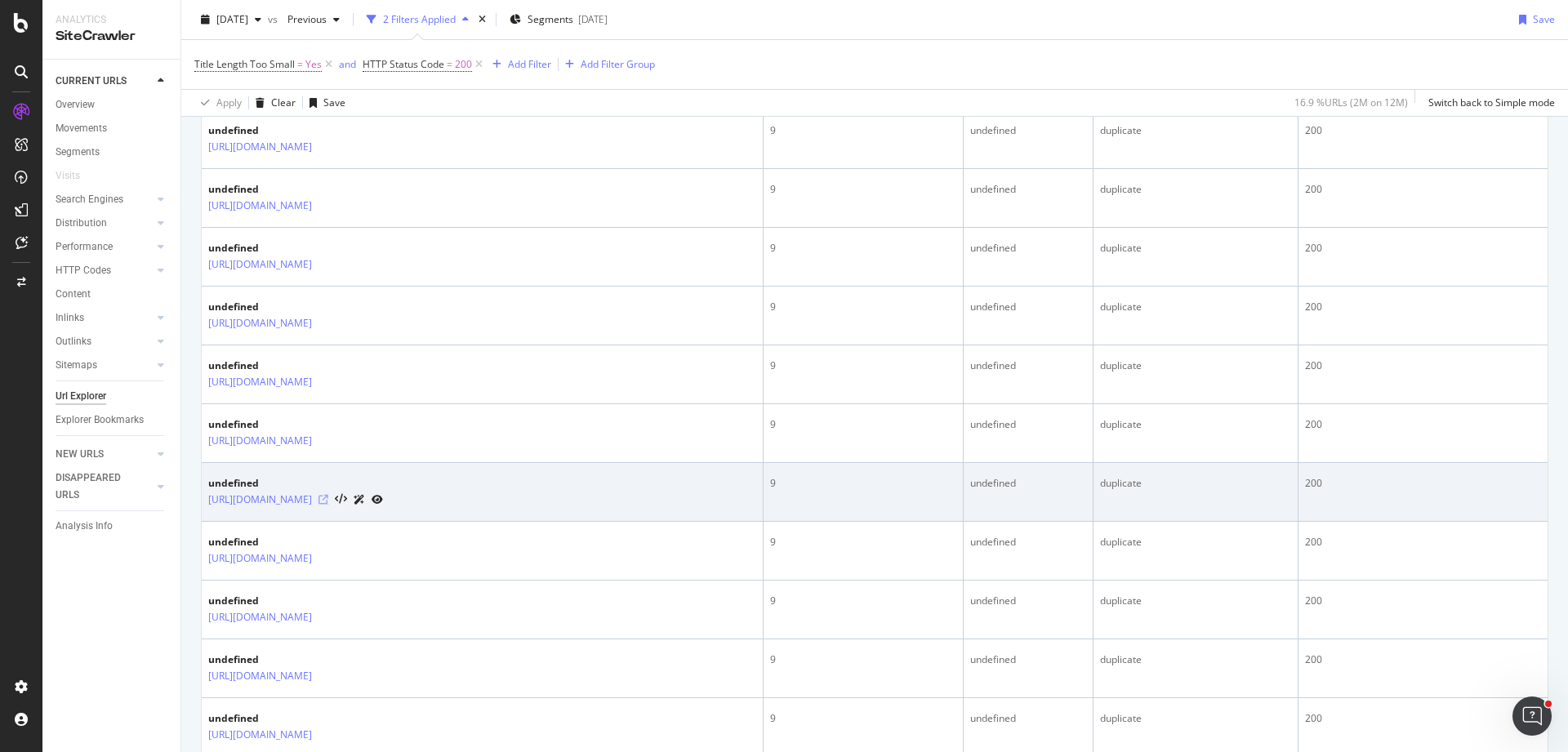
click at [328, 495] on icon at bounding box center [323, 500] width 10 height 10
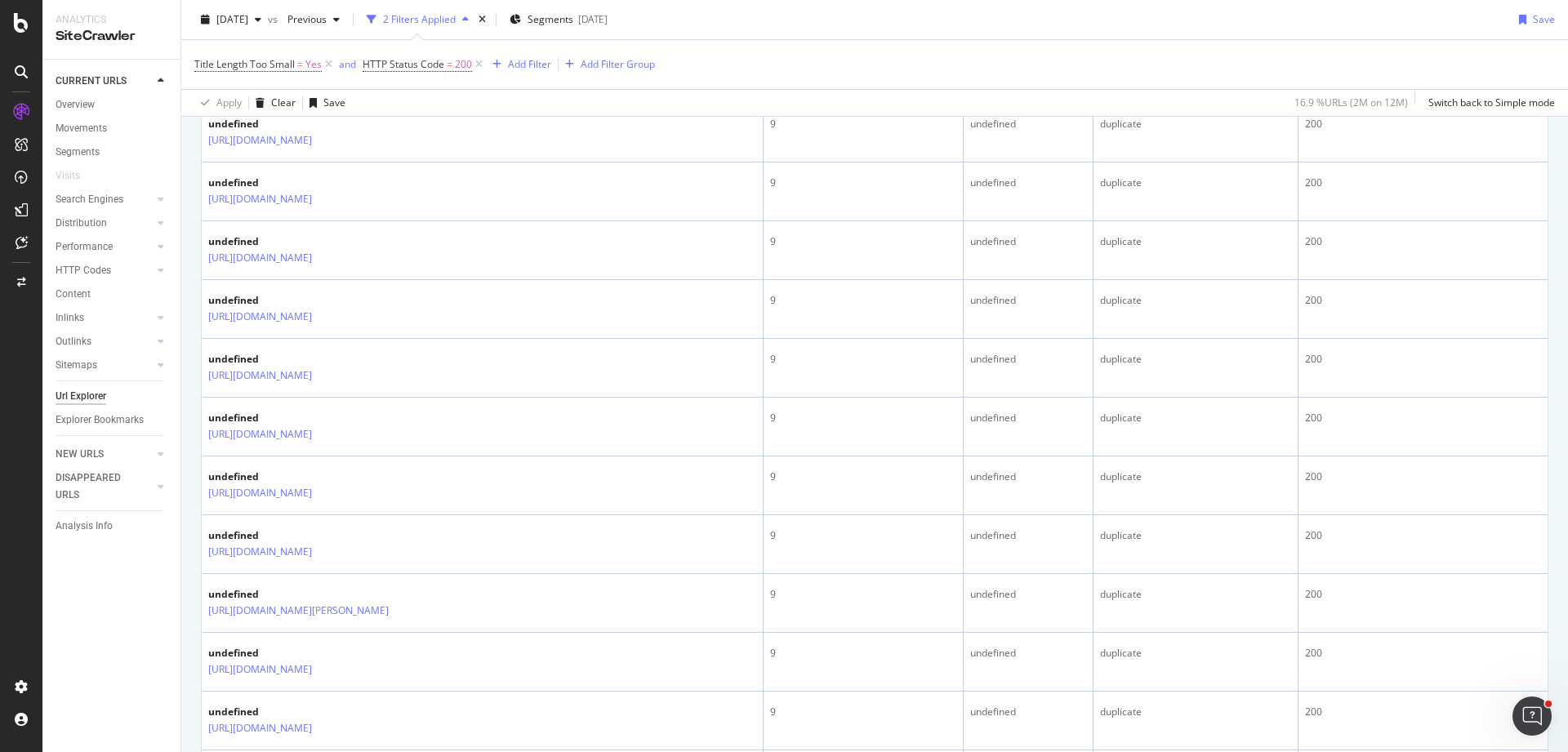
scroll to position [2069, 0]
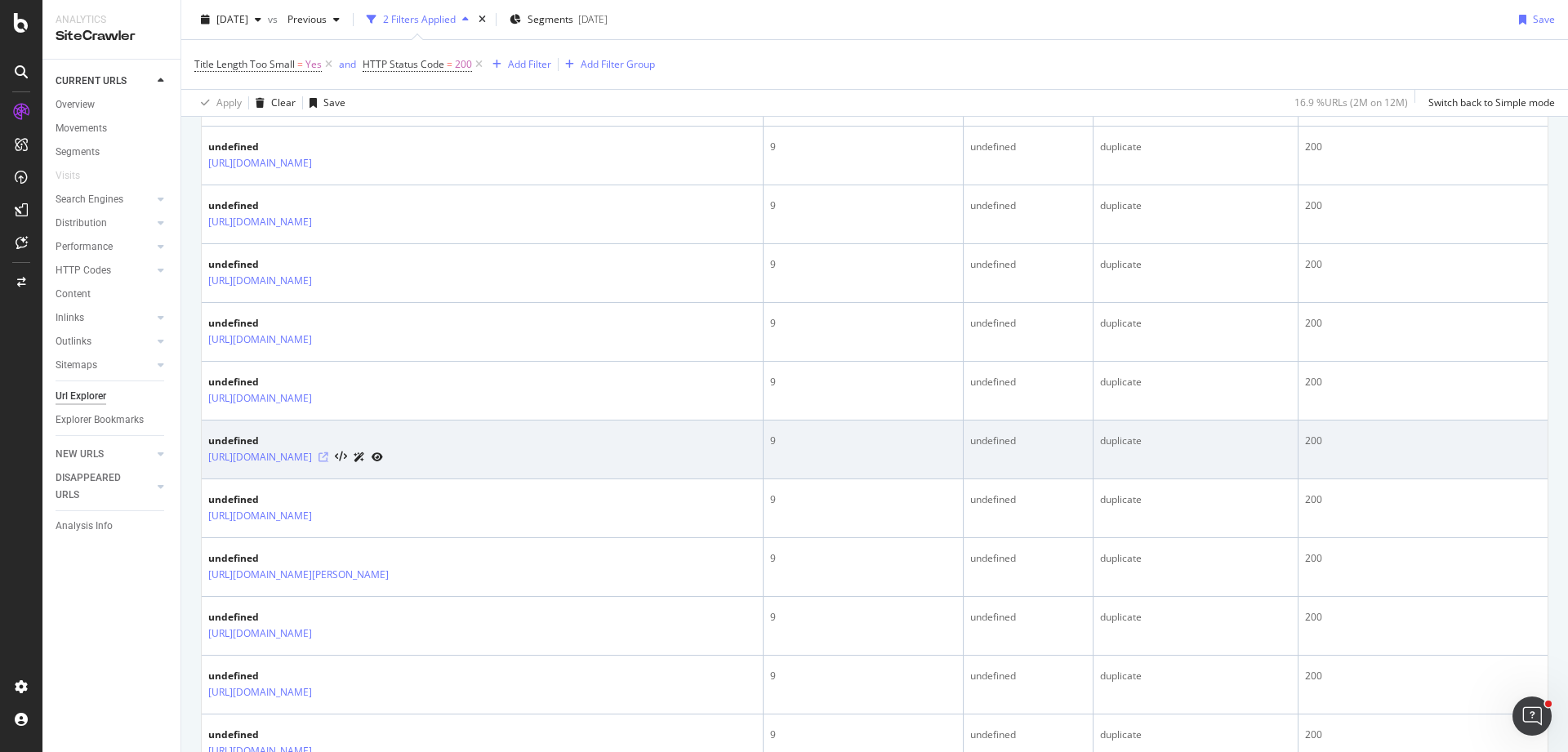
click at [328, 452] on icon at bounding box center [323, 457] width 10 height 10
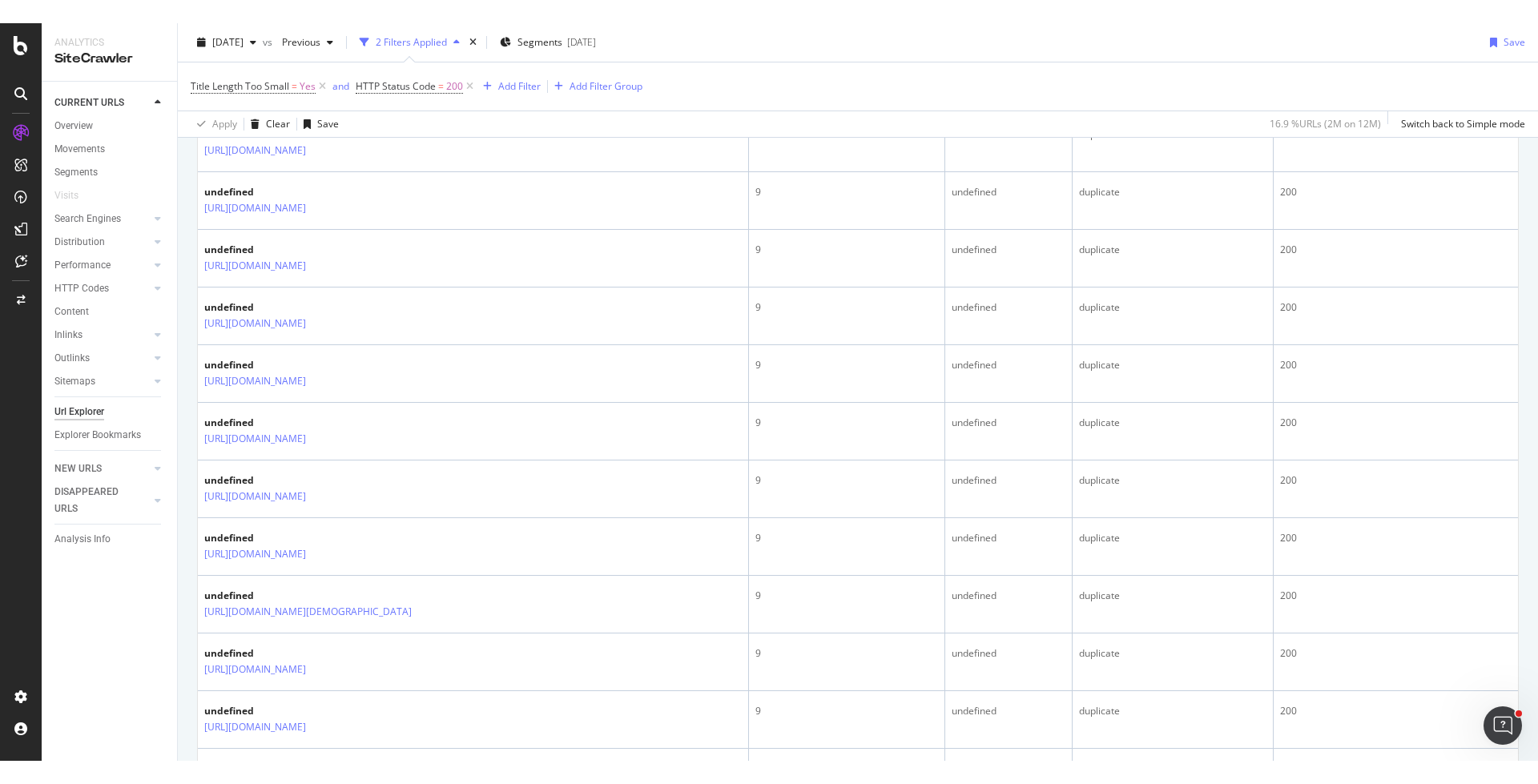
scroll to position [2698, 0]
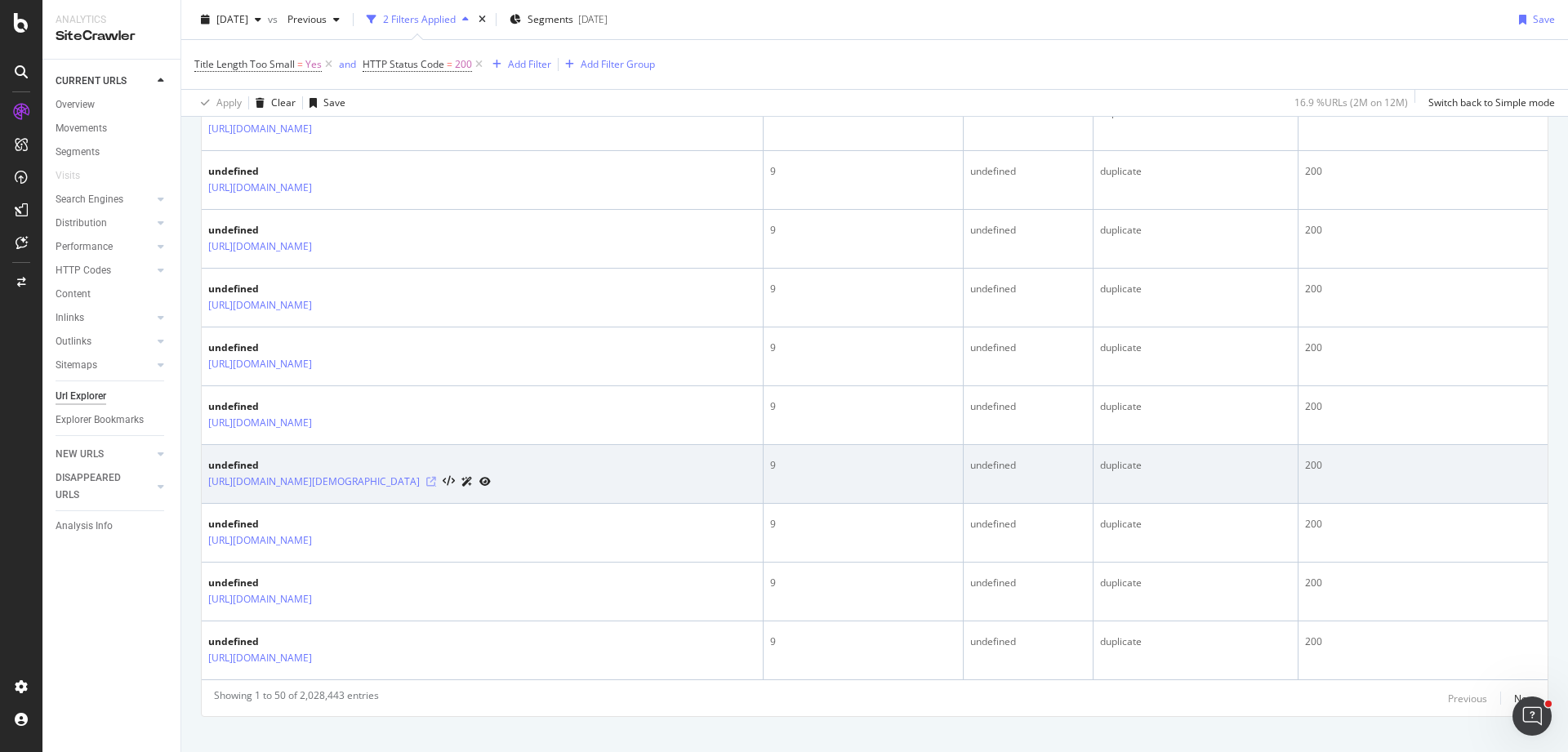
click at [436, 477] on icon at bounding box center [431, 482] width 10 height 10
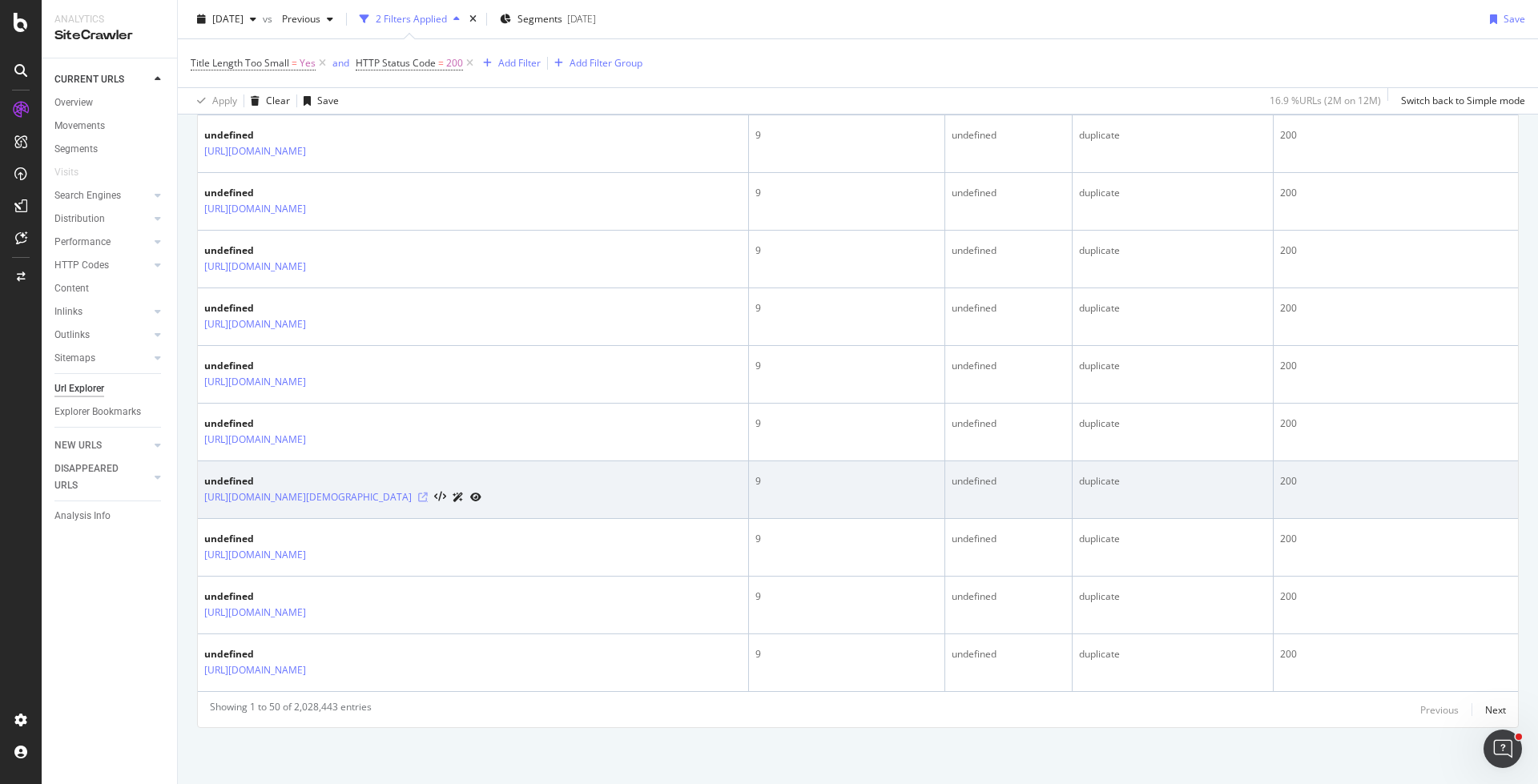
scroll to position [2652, 0]
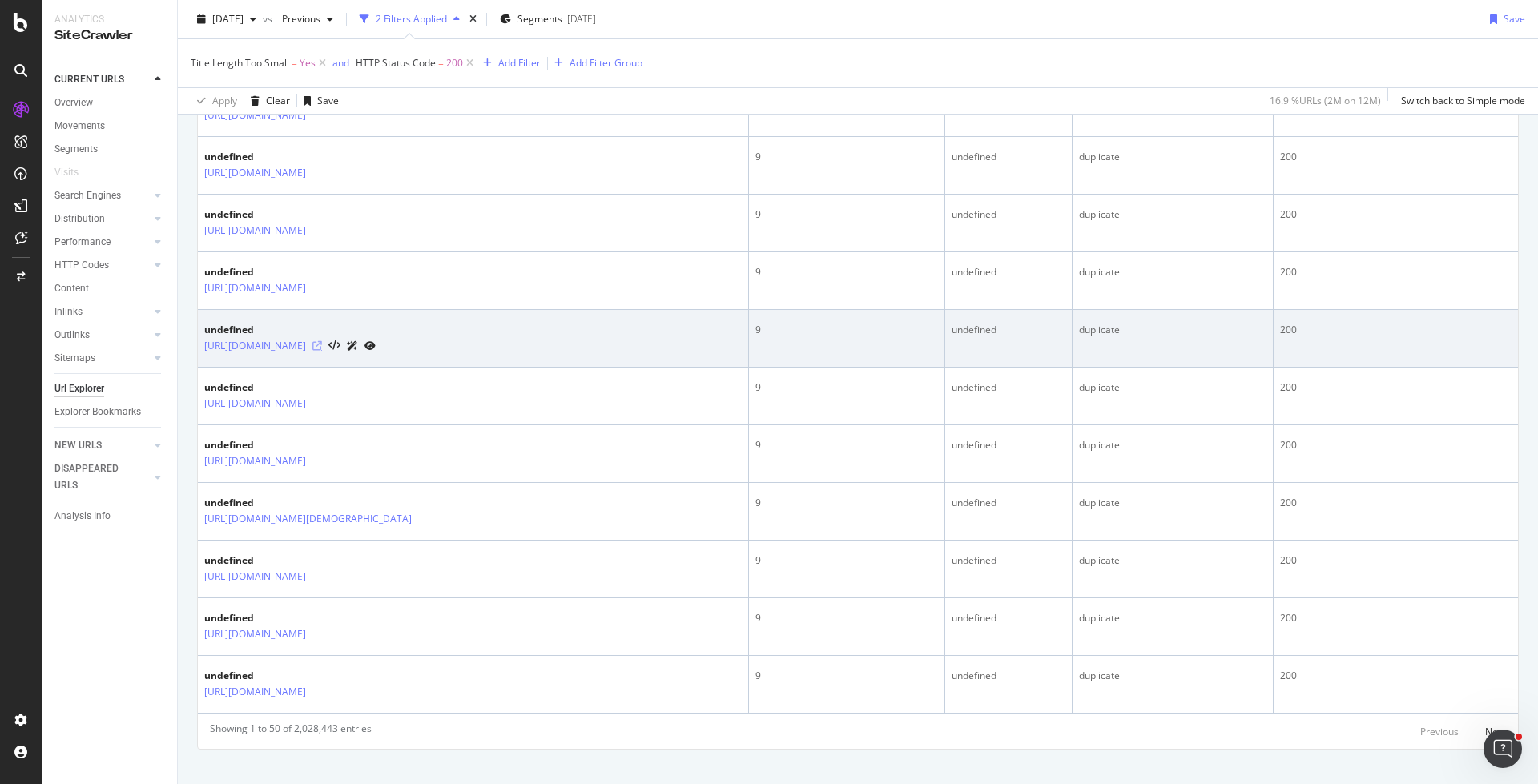
click at [322, 341] on icon at bounding box center [317, 346] width 10 height 10
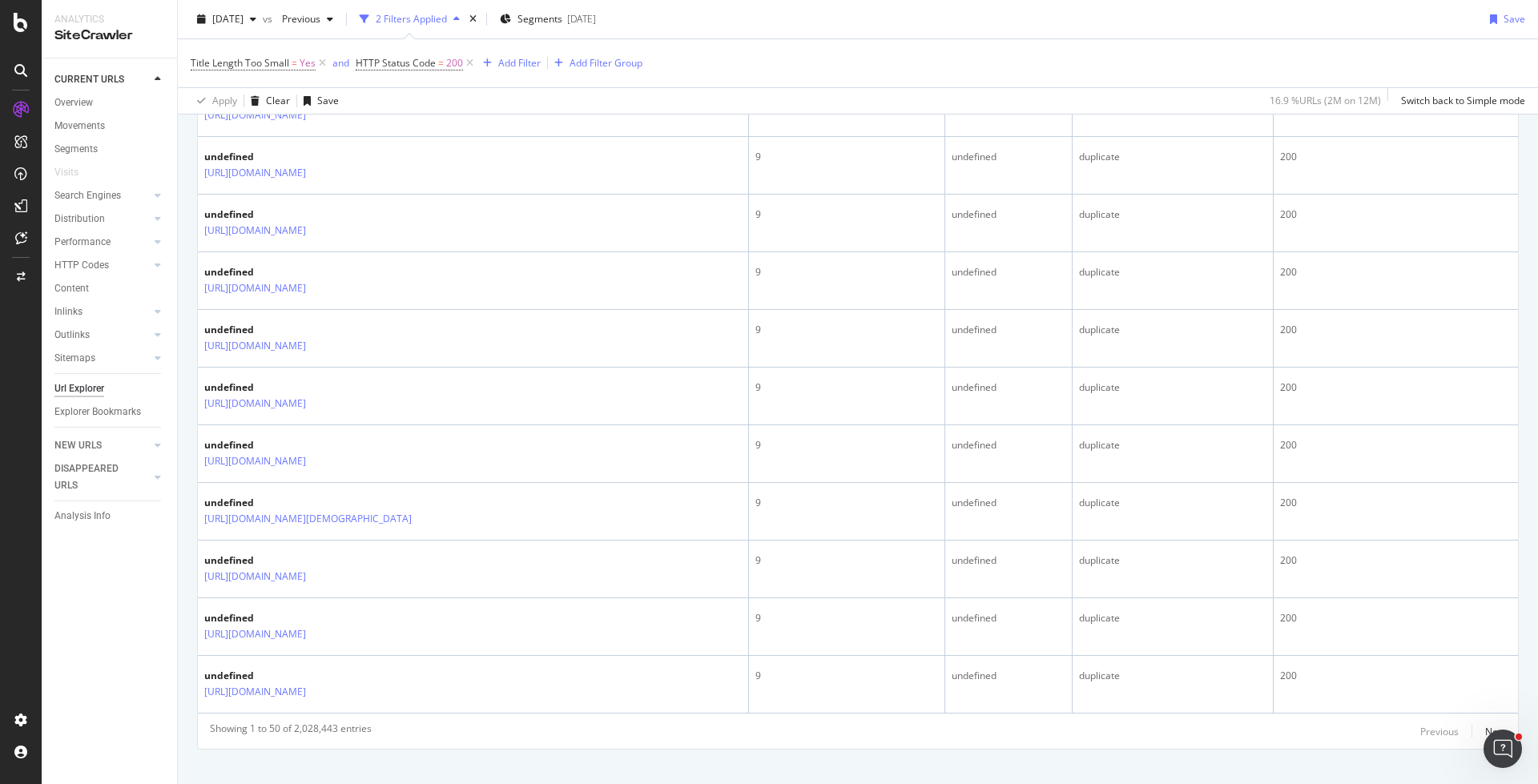
click at [1507, 721] on div "Showing 1 to 50 of 2,028,443 entries Previous Next" at bounding box center [858, 730] width 1320 height 19
click at [1493, 724] on div "Next" at bounding box center [1495, 731] width 21 height 13
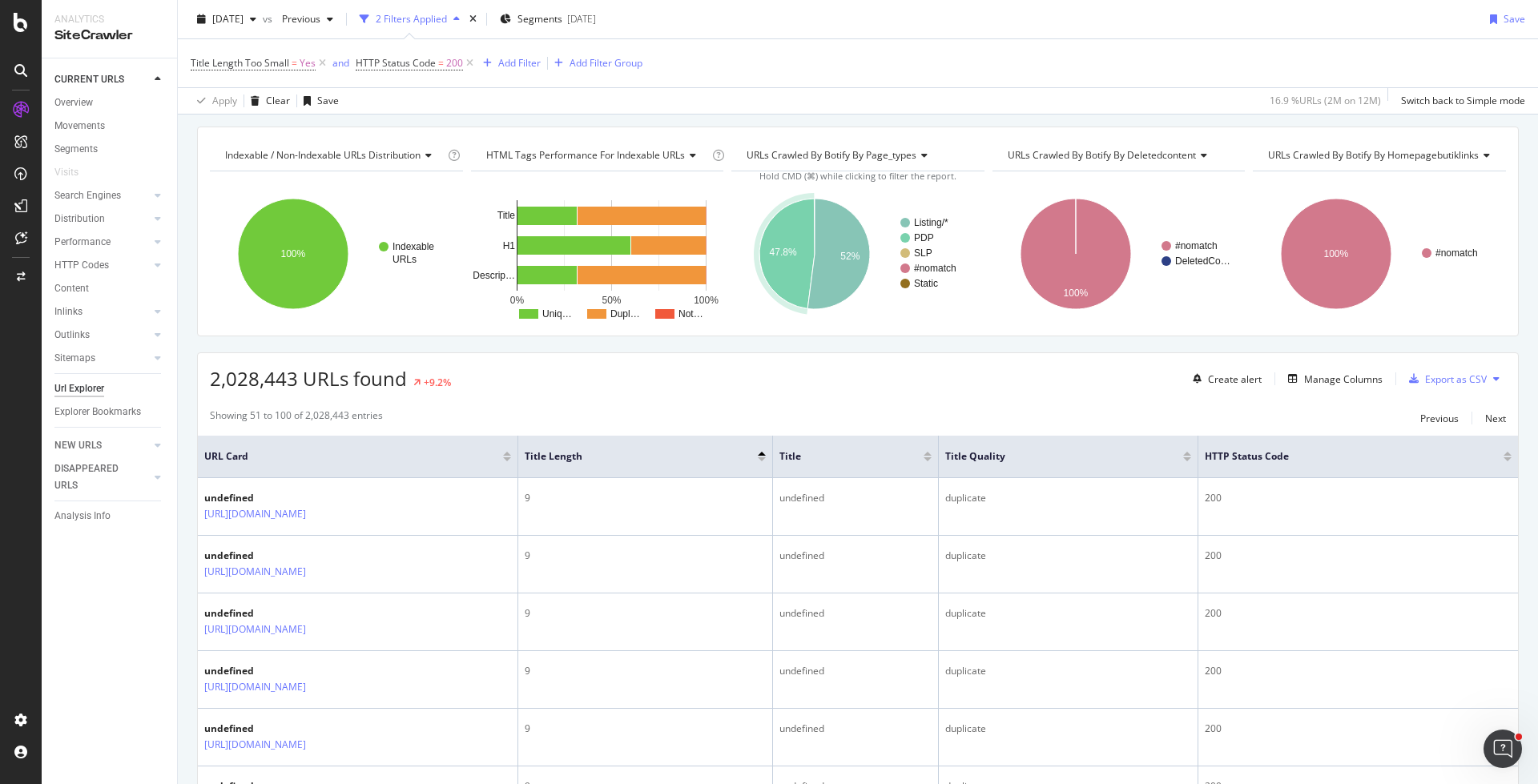
scroll to position [0, 0]
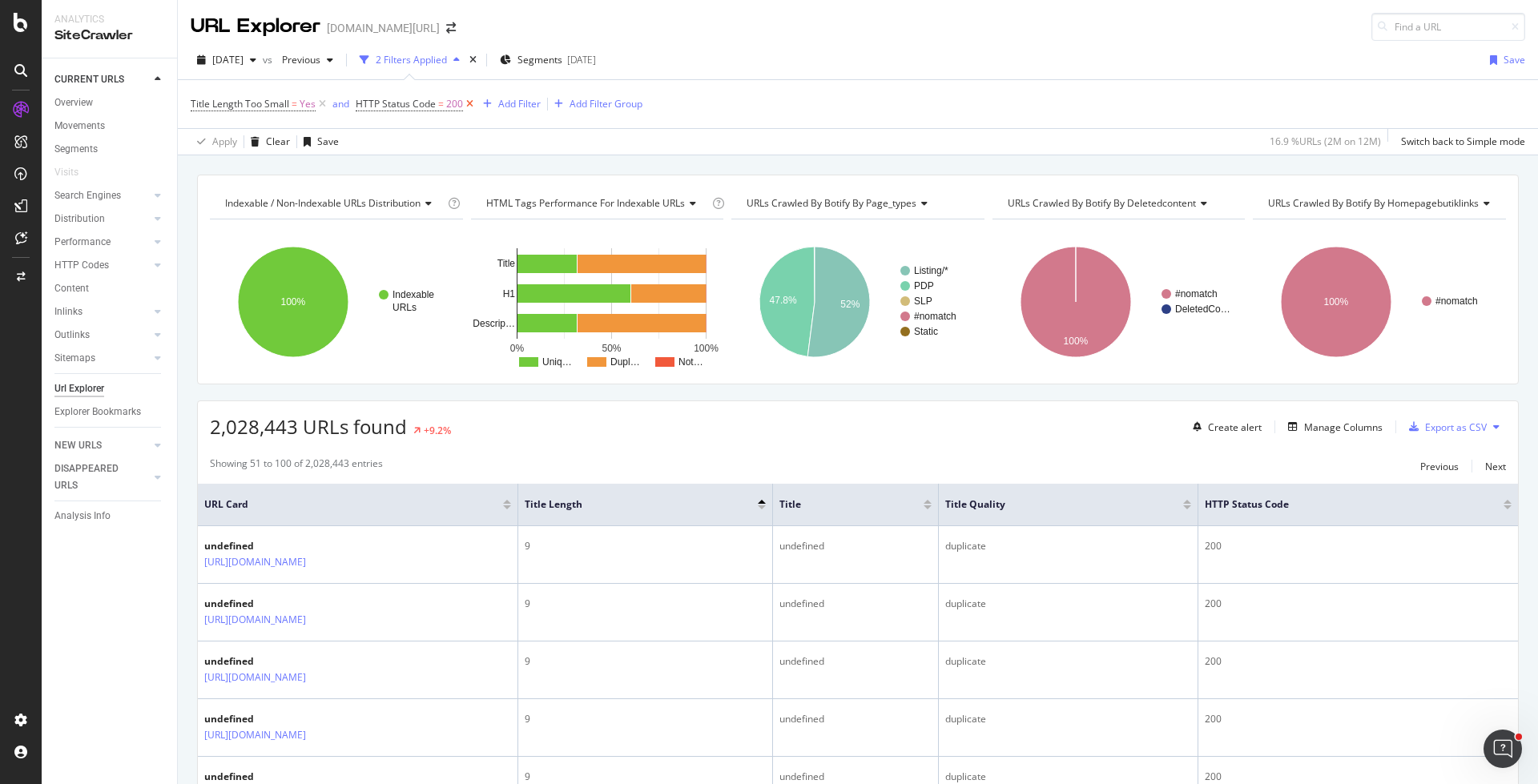
click at [468, 99] on icon at bounding box center [470, 103] width 13 height 16
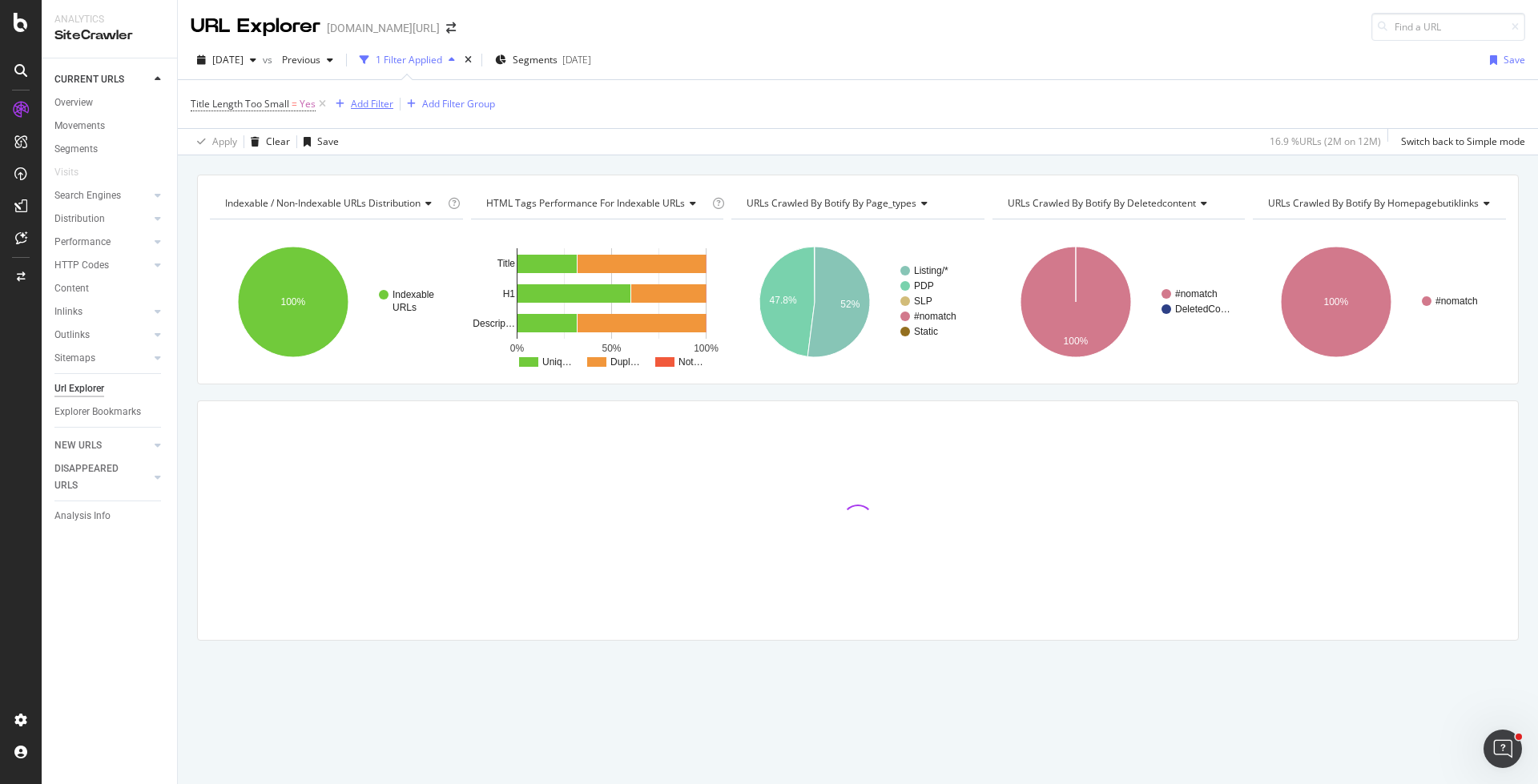
click at [371, 105] on div "Add Filter" at bounding box center [372, 103] width 42 height 13
click at [720, 142] on div "Apply Clear Save 16.9 % URLs ( 2M on 12M ) Switch back to Simple mode" at bounding box center [858, 142] width 1360 height 26
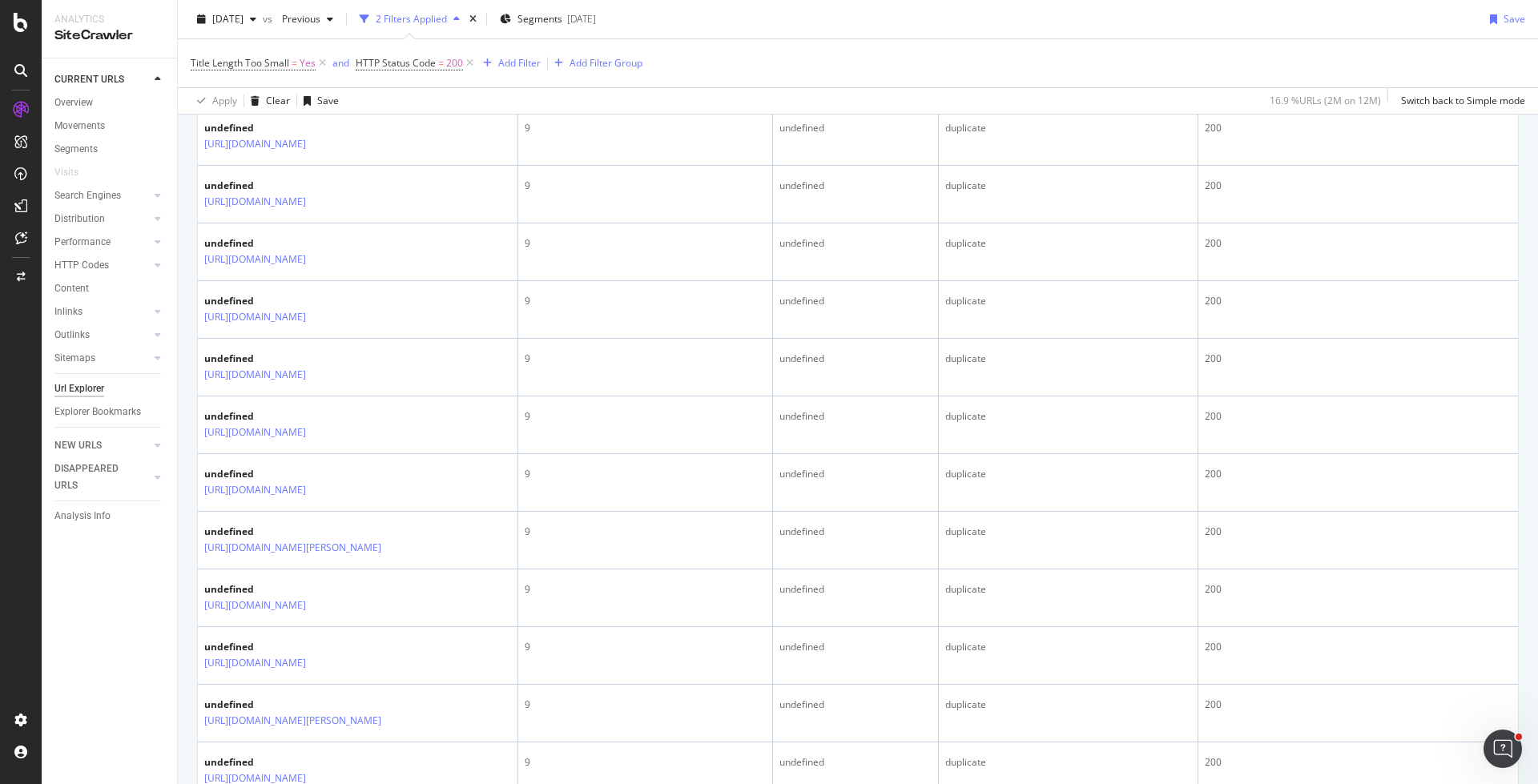
scroll to position [2612, 0]
drag, startPoint x: 202, startPoint y: 570, endPoint x: 388, endPoint y: 588, distance: 186.9
click at [388, 46] on td "undefined [URL][DOMAIN_NAME]" at bounding box center [358, 17] width 321 height 58
copy link "[URL][DOMAIN_NAME]"
drag, startPoint x: 198, startPoint y: 569, endPoint x: 364, endPoint y: 591, distance: 167.5
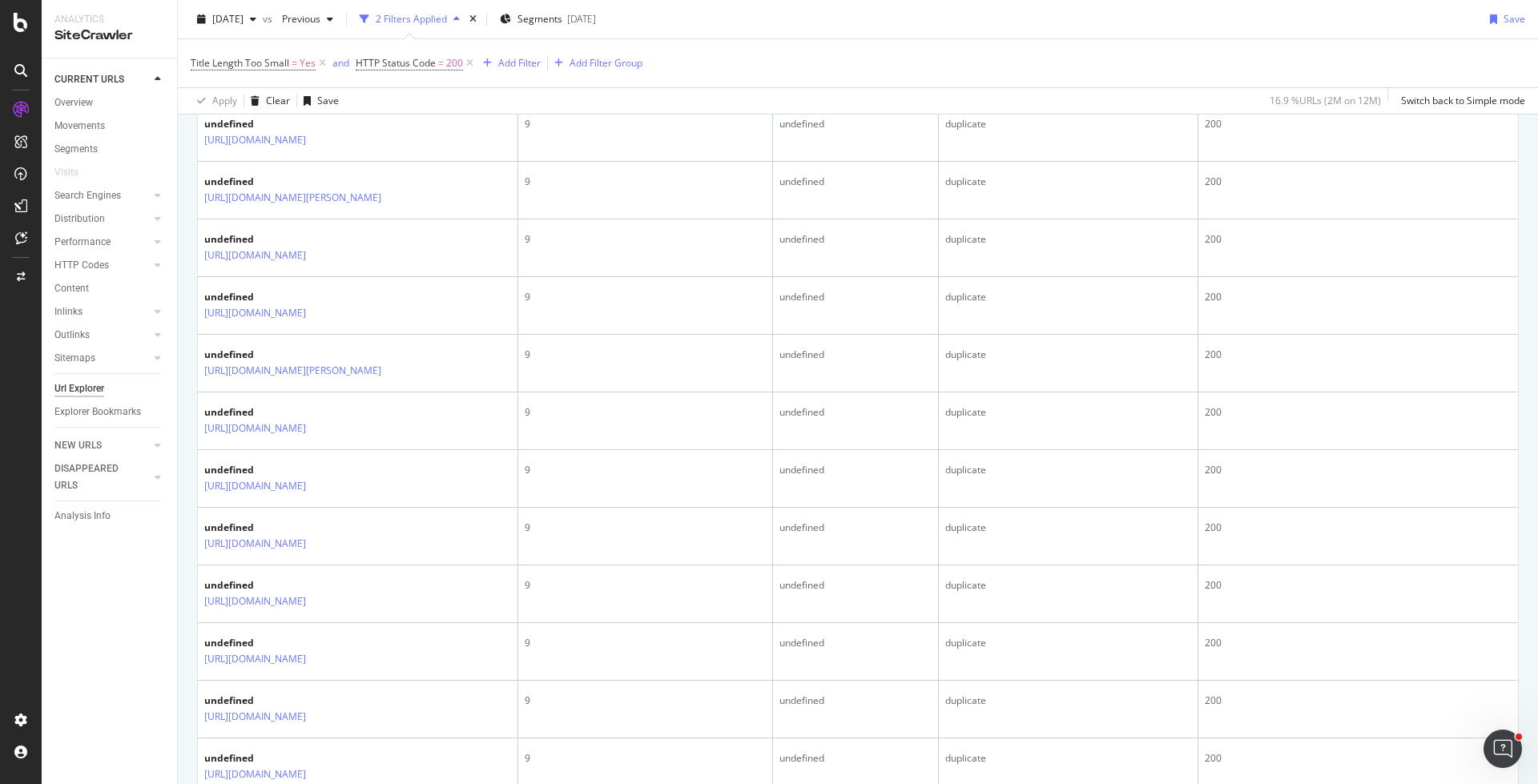
click at [364, 46] on td "undefined [URL][DOMAIN_NAME]" at bounding box center [358, 17] width 321 height 58
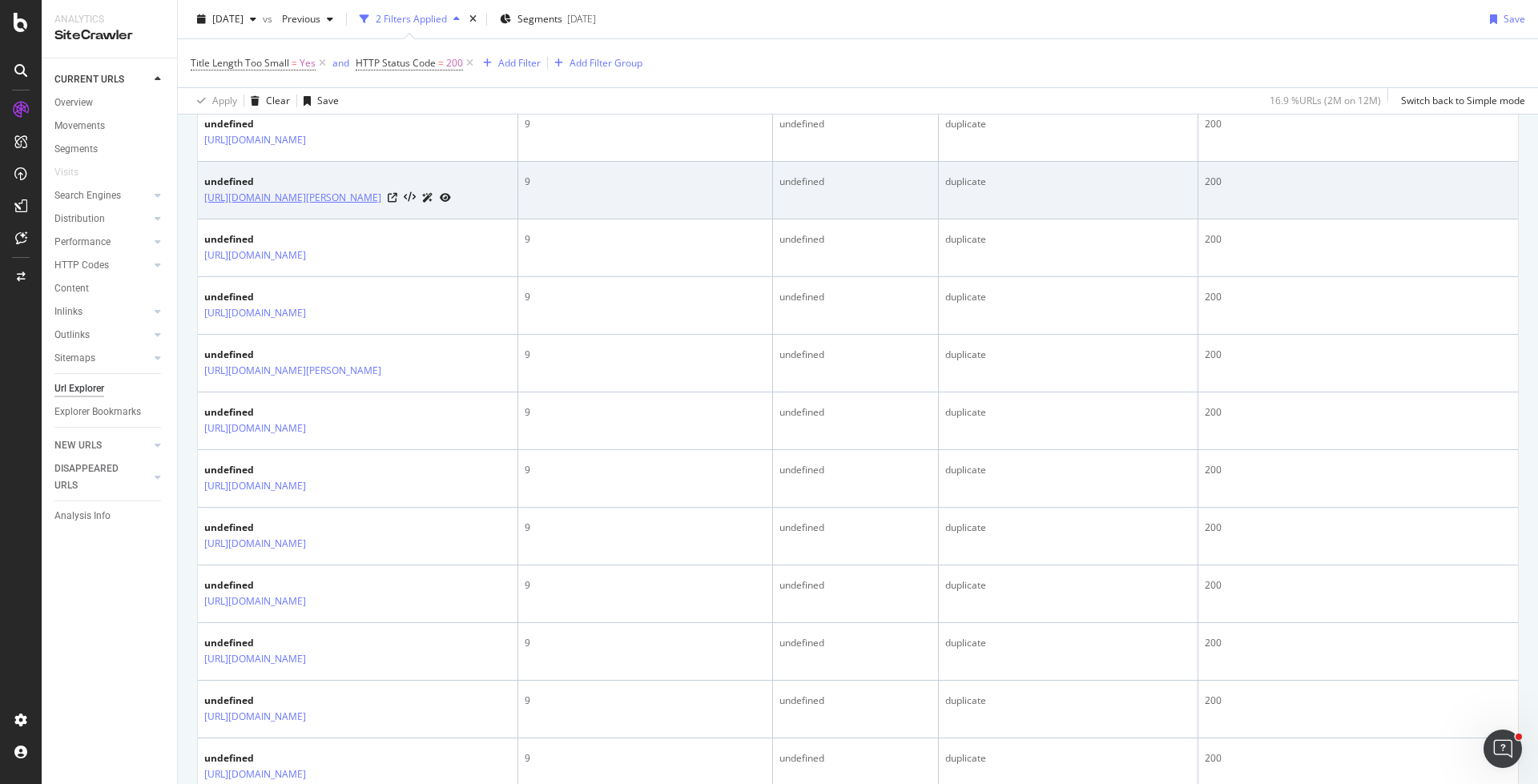
copy link "[URL][DOMAIN_NAME]"
